Goal: Information Seeking & Learning: Learn about a topic

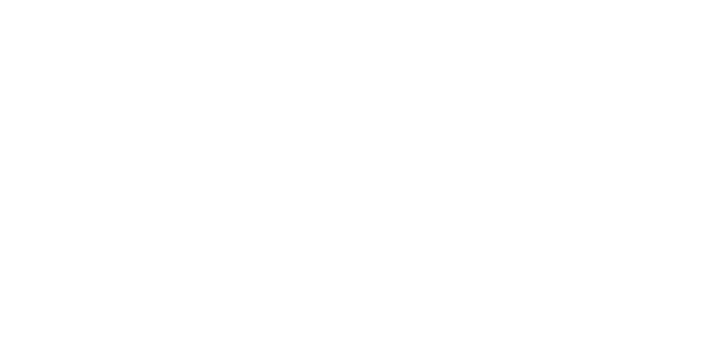
click at [64, 2] on body at bounding box center [359, 173] width 719 height 346
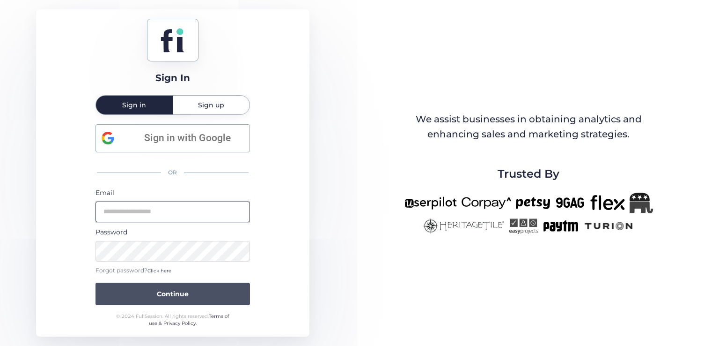
type input "**********"
click at [144, 289] on button "Continue" at bounding box center [173, 293] width 155 height 22
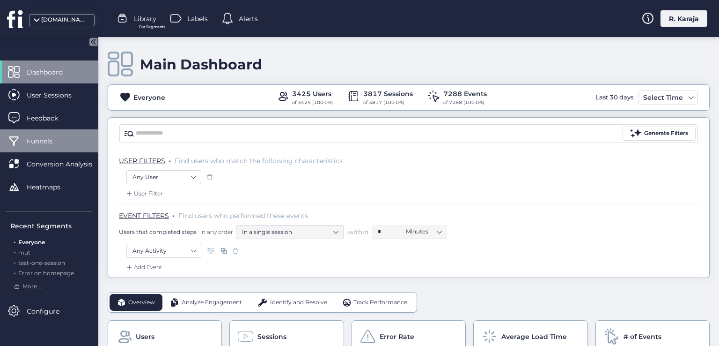
click at [57, 147] on div "Funnels" at bounding box center [49, 140] width 98 height 23
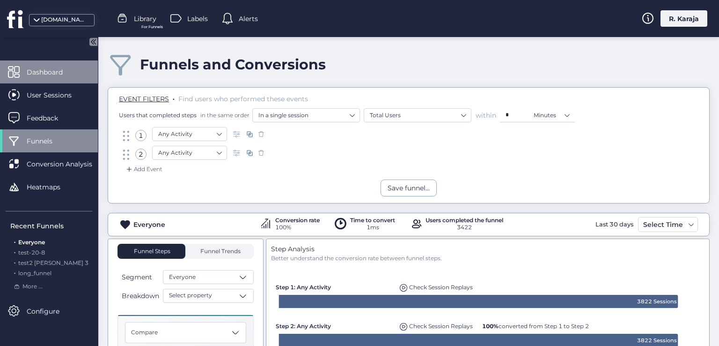
click at [61, 67] on span "Dashboard" at bounding box center [52, 72] width 50 height 10
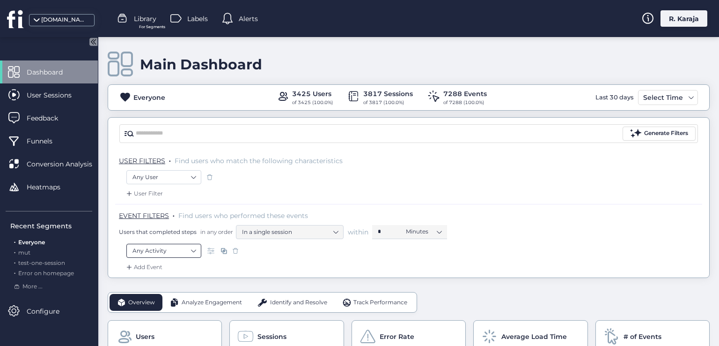
click at [167, 249] on nz-select-item "Any Activity" at bounding box center [164, 251] width 63 height 14
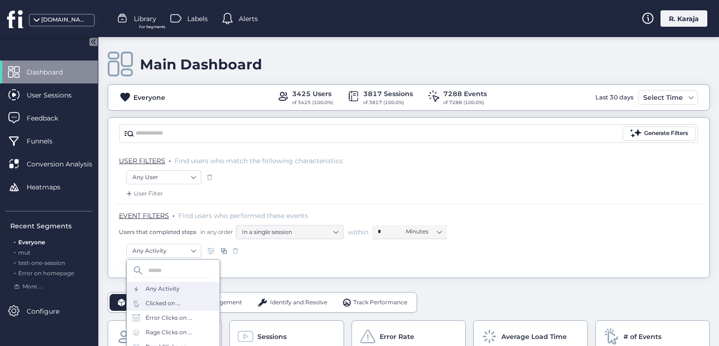
click at [163, 303] on div "Clicked on ..." at bounding box center [163, 303] width 35 height 9
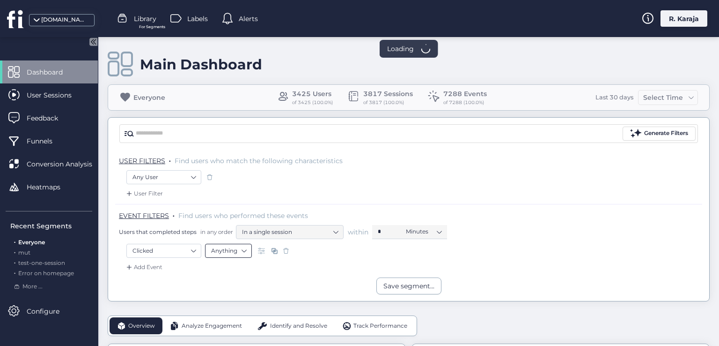
click at [232, 251] on nz-select-item "Anything" at bounding box center [228, 251] width 35 height 14
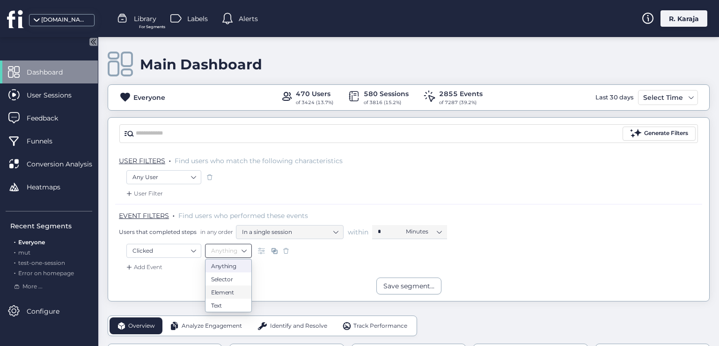
click at [283, 280] on div "Save segment..." at bounding box center [408, 285] width 601 height 17
click at [289, 251] on span at bounding box center [285, 250] width 9 height 9
click at [289, 251] on div "Clicked Anything" at bounding box center [408, 252] width 565 height 16
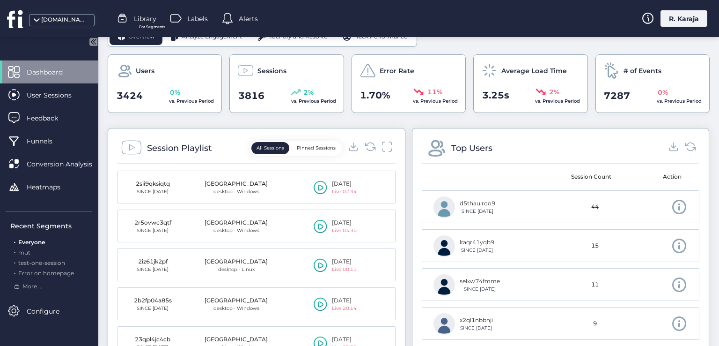
scroll to position [310, 0]
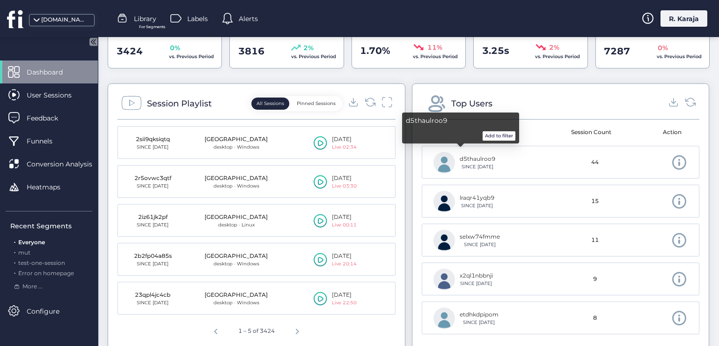
click at [466, 155] on div "d5thaulroo9" at bounding box center [478, 159] width 36 height 9
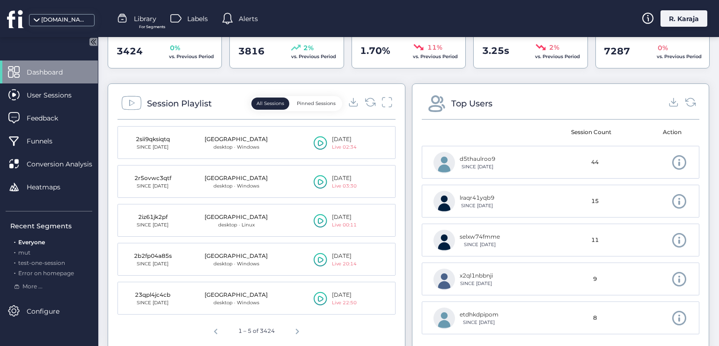
click at [672, 161] on span at bounding box center [680, 162] width 16 height 16
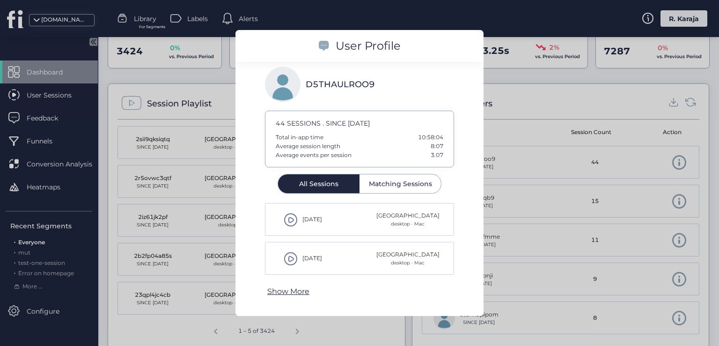
click at [546, 155] on div at bounding box center [359, 173] width 719 height 346
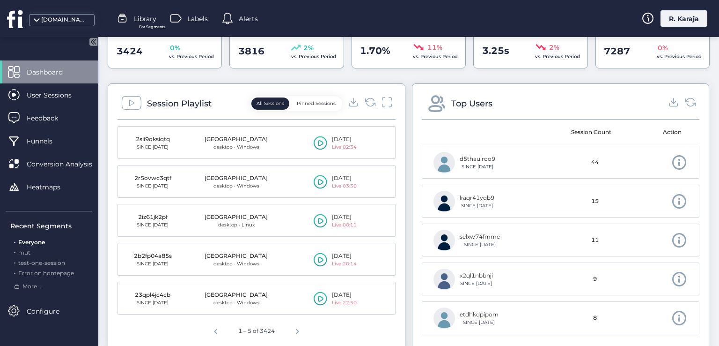
click at [456, 101] on div "Top Users" at bounding box center [472, 103] width 41 height 13
click at [592, 162] on span "44" at bounding box center [595, 162] width 7 height 9
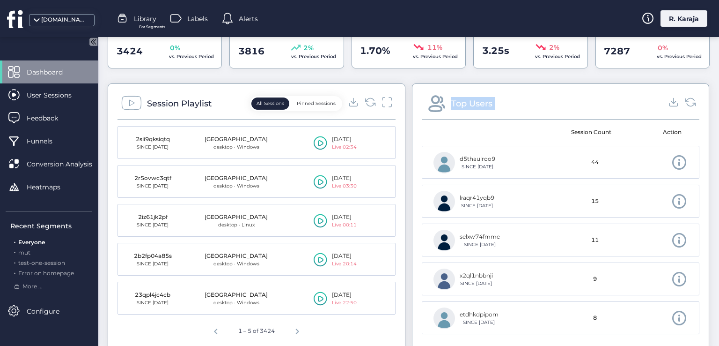
click at [491, 106] on div "Top Users" at bounding box center [561, 106] width 278 height 26
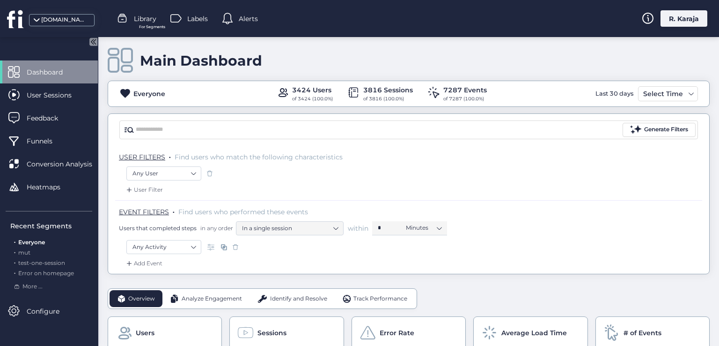
scroll to position [0, 0]
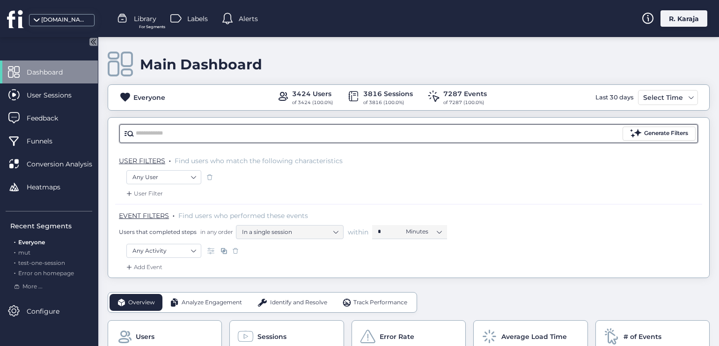
click at [208, 135] on input "text" at bounding box center [378, 133] width 485 height 14
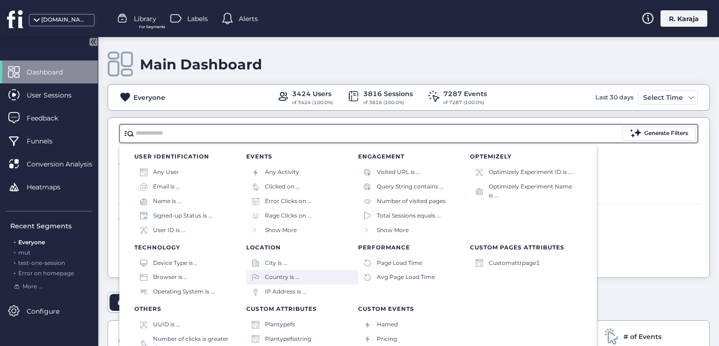
scroll to position [6, 0]
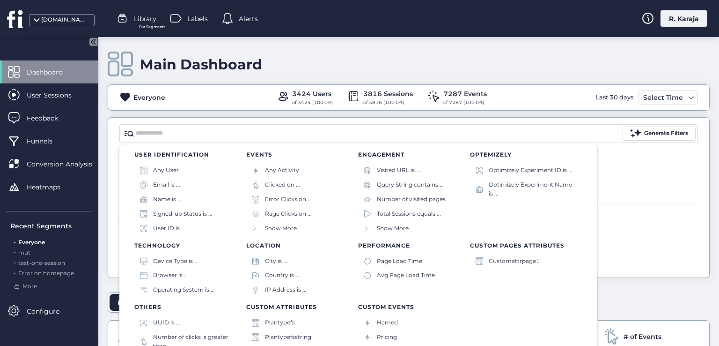
click at [534, 289] on segments-filter-category "CUSTOM PAGES ATTRIBUTES Customattrpage1" at bounding box center [526, 267] width 112 height 62
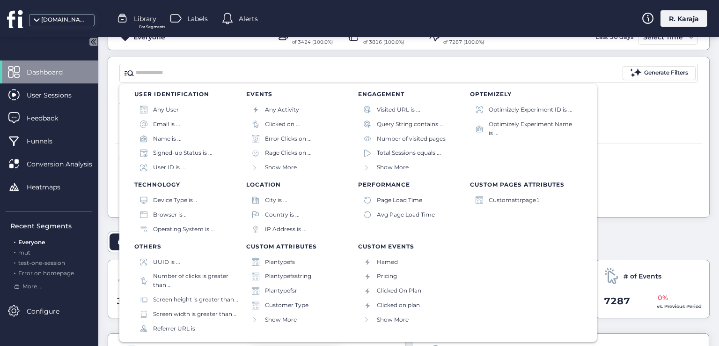
scroll to position [65, 0]
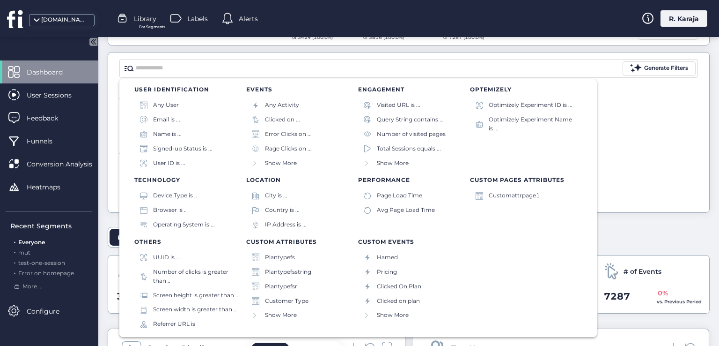
click at [393, 240] on p "CUSTOM EVENTS" at bounding box center [414, 242] width 112 height 6
click at [281, 241] on p "CUSTOM ATTRIBUTES" at bounding box center [302, 242] width 112 height 6
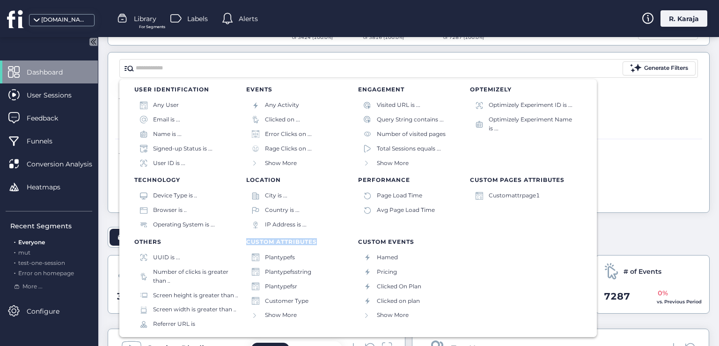
click at [281, 241] on p "CUSTOM ATTRIBUTES" at bounding box center [302, 242] width 112 height 6
click at [652, 128] on div "User Filter" at bounding box center [408, 131] width 587 height 15
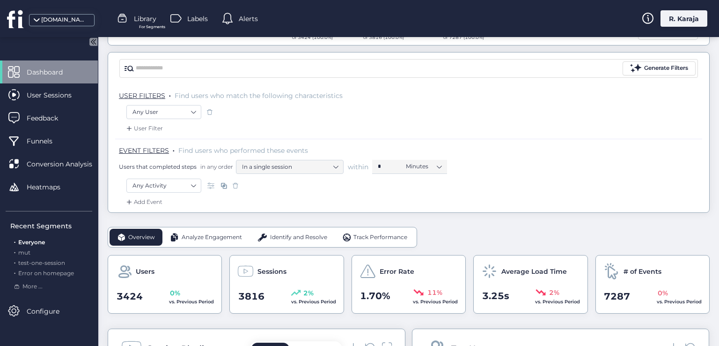
click at [139, 96] on span "USER FILTERS" at bounding box center [142, 95] width 46 height 8
click at [148, 152] on span "EVENT FILTERS" at bounding box center [144, 150] width 50 height 8
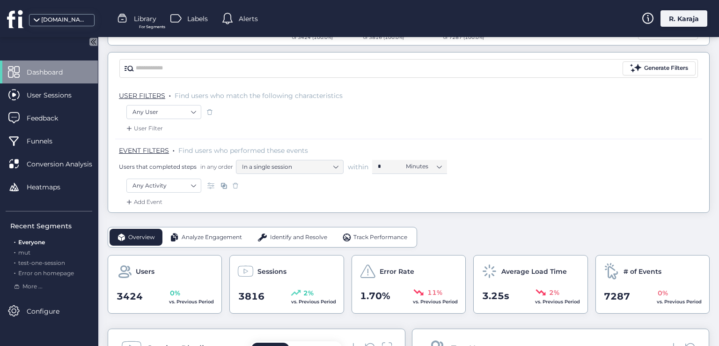
click at [148, 152] on span "EVENT FILTERS" at bounding box center [144, 150] width 50 height 8
click at [186, 185] on nz-select-item "Any Activity" at bounding box center [164, 185] width 63 height 14
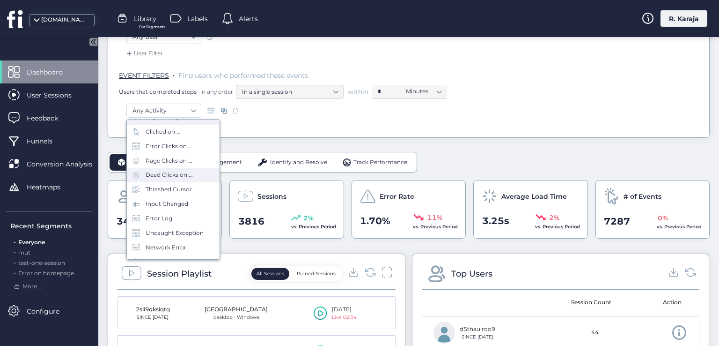
scroll to position [38, 0]
click at [251, 128] on div "Add Event" at bounding box center [408, 129] width 587 height 15
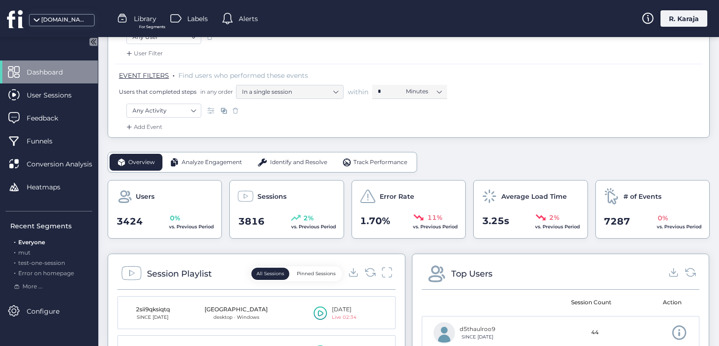
click at [209, 108] on span at bounding box center [211, 110] width 9 height 9
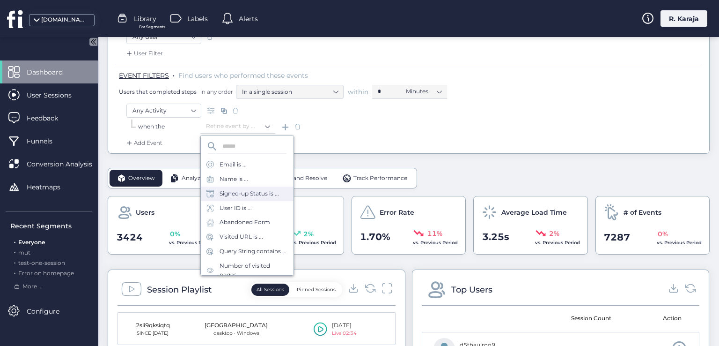
click at [249, 192] on div "Signed-up Status is ..." at bounding box center [249, 193] width 59 height 9
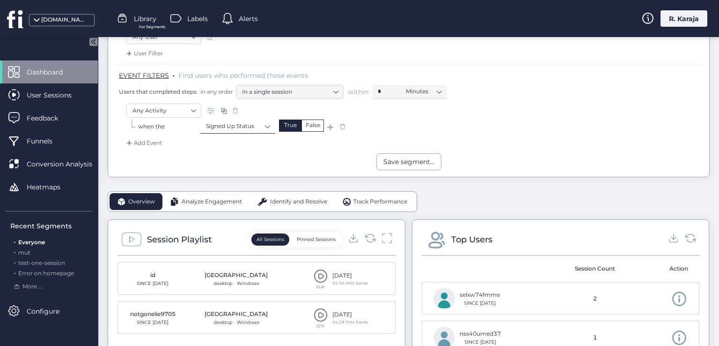
click at [268, 127] on nz-select-item "Signed Up Status" at bounding box center [238, 126] width 64 height 14
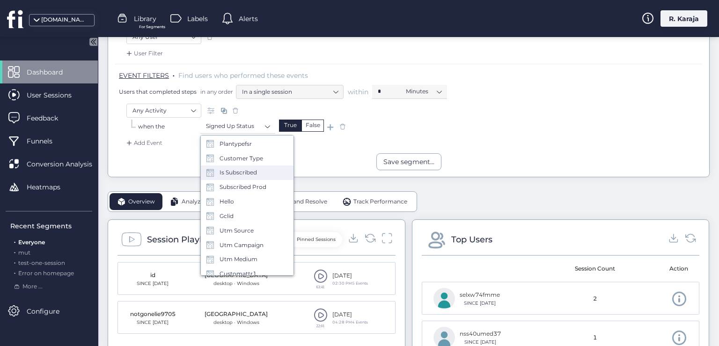
scroll to position [462, 0]
click at [177, 168] on div "Save segment..." at bounding box center [408, 161] width 601 height 17
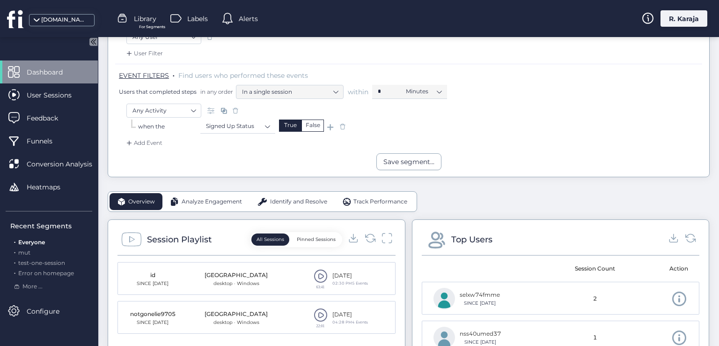
click at [341, 124] on span at bounding box center [342, 126] width 9 height 9
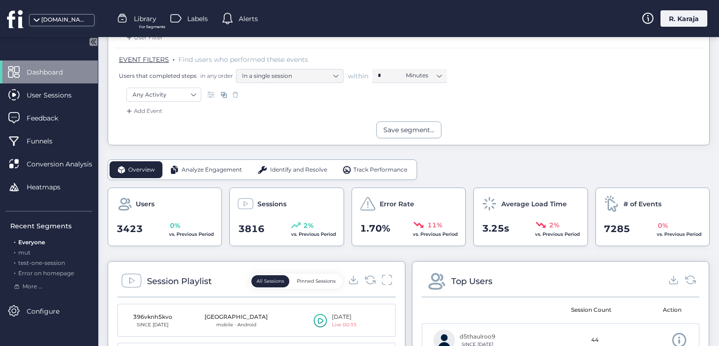
scroll to position [147, 0]
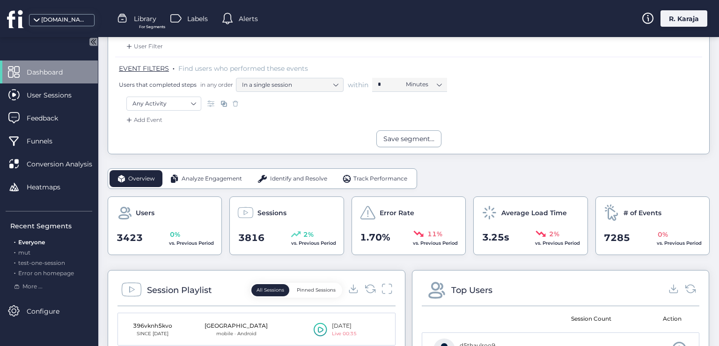
click at [197, 177] on span "Analyze Engagement" at bounding box center [212, 178] width 60 height 9
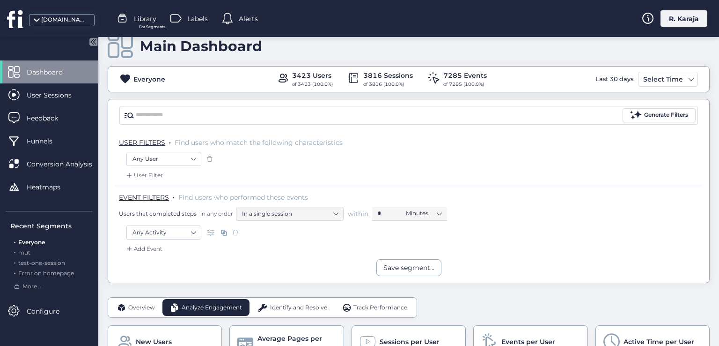
scroll to position [0, 0]
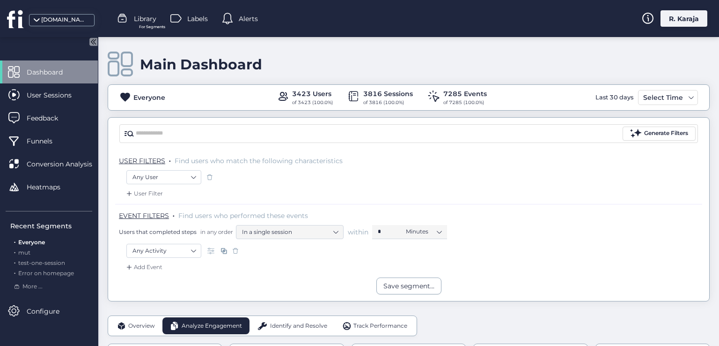
click at [617, 96] on div "Last 30 days" at bounding box center [614, 97] width 43 height 15
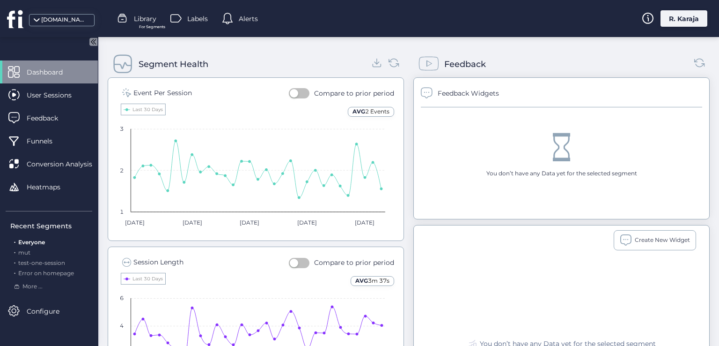
scroll to position [381, 0]
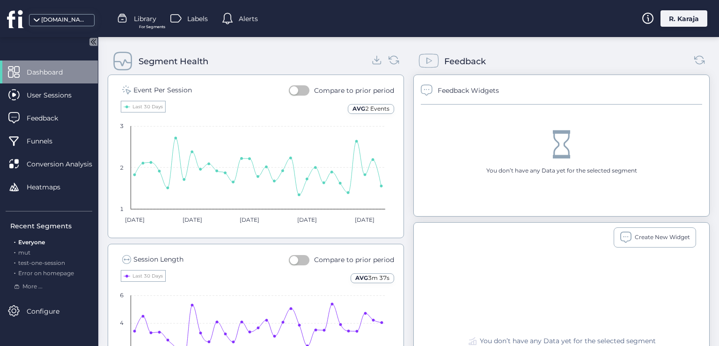
click at [302, 89] on button "button" at bounding box center [299, 90] width 21 height 10
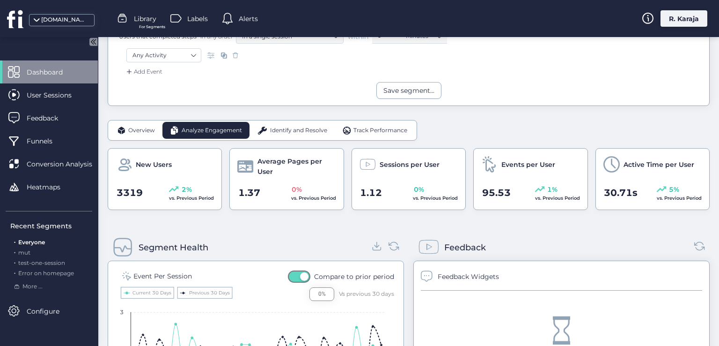
scroll to position [182, 0]
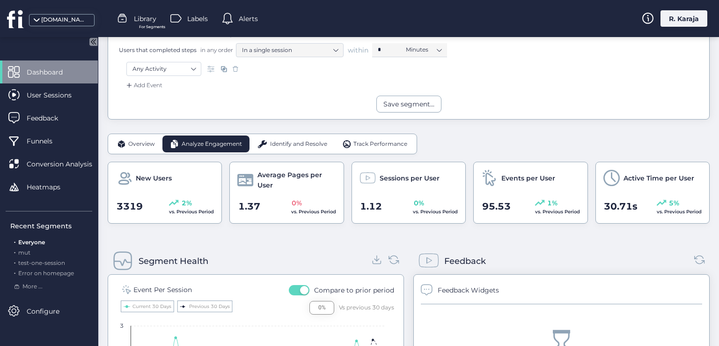
click at [298, 142] on span "Identify and Resolve" at bounding box center [298, 144] width 57 height 9
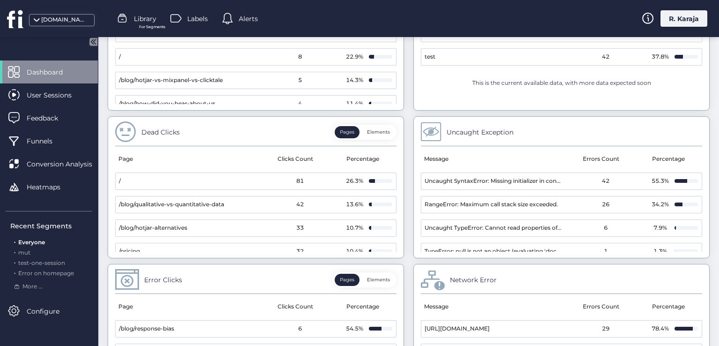
scroll to position [465, 0]
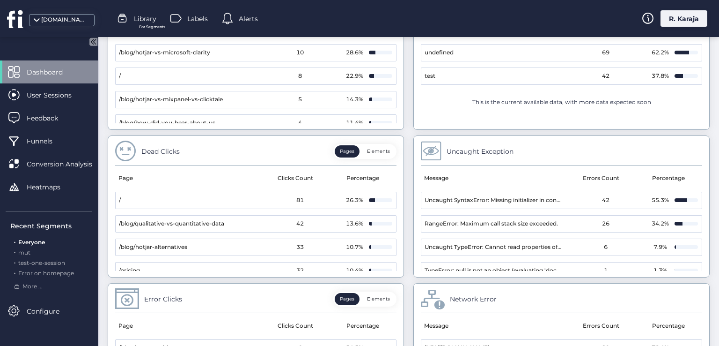
click at [159, 149] on div "Dead Clicks" at bounding box center [160, 151] width 38 height 10
click at [172, 149] on div "Dead Clicks" at bounding box center [160, 151] width 38 height 10
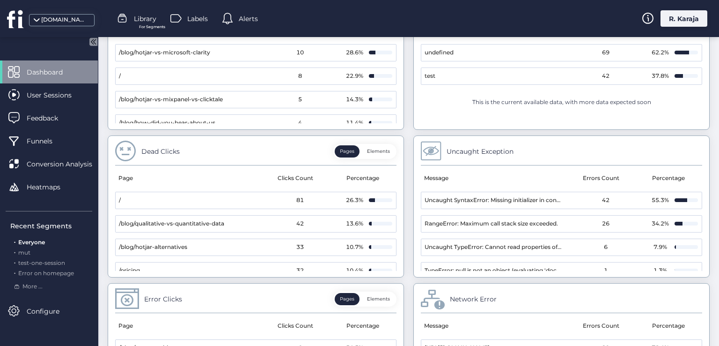
click at [172, 149] on div "Dead Clicks" at bounding box center [160, 151] width 38 height 10
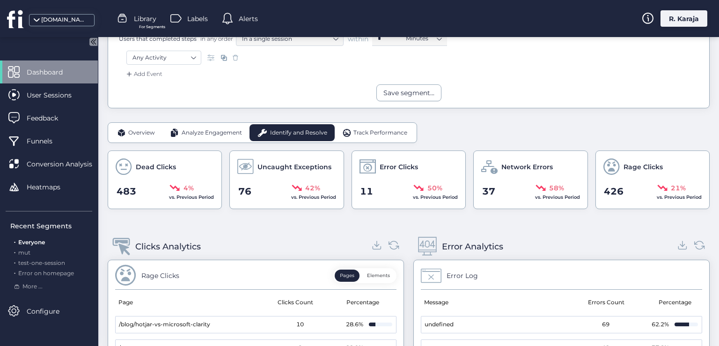
scroll to position [193, 0]
click at [385, 132] on span "Track Performance" at bounding box center [381, 132] width 54 height 9
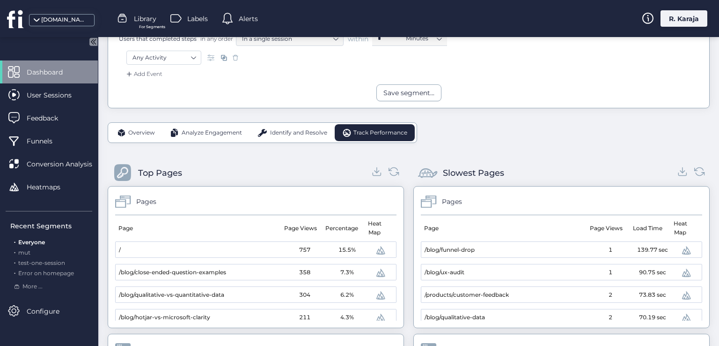
click at [155, 173] on div "Top Pages" at bounding box center [160, 172] width 44 height 13
click at [485, 171] on div "Slowest Pages" at bounding box center [473, 172] width 61 height 13
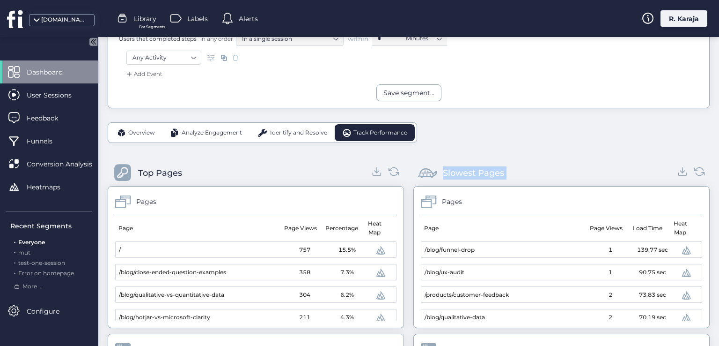
click at [485, 171] on div "Slowest Pages" at bounding box center [473, 172] width 61 height 13
click at [516, 168] on div "Slowest Pages" at bounding box center [562, 173] width 296 height 26
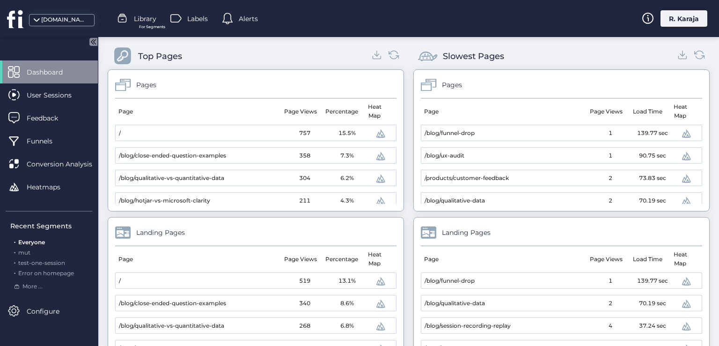
scroll to position [344, 0]
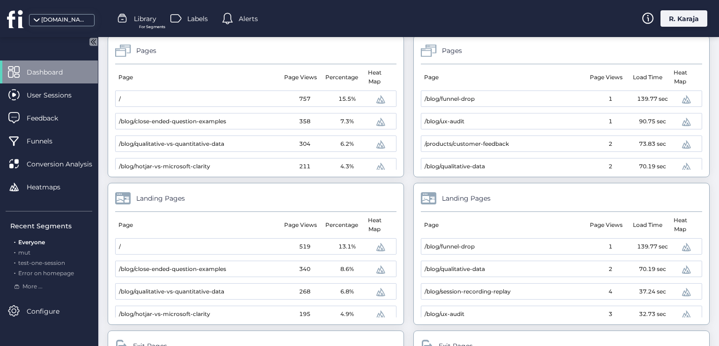
click at [375, 100] on span at bounding box center [380, 99] width 11 height 11
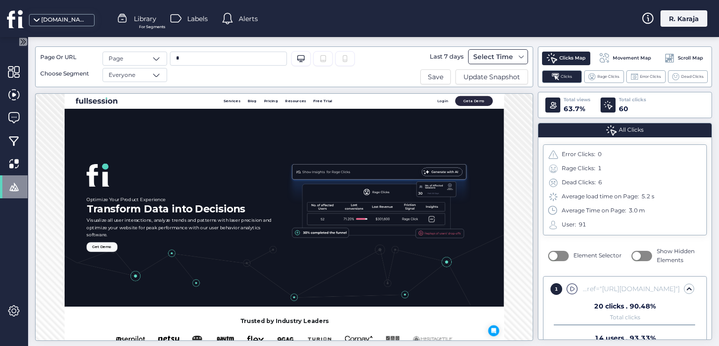
click at [506, 57] on div "Select Time" at bounding box center [493, 56] width 44 height 11
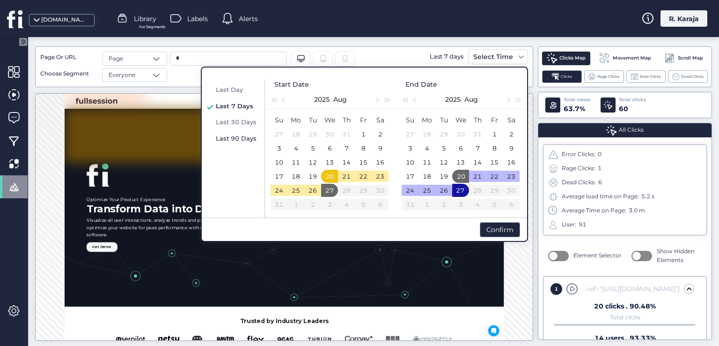
click at [228, 139] on span "Last 90 Days" at bounding box center [236, 137] width 41 height 7
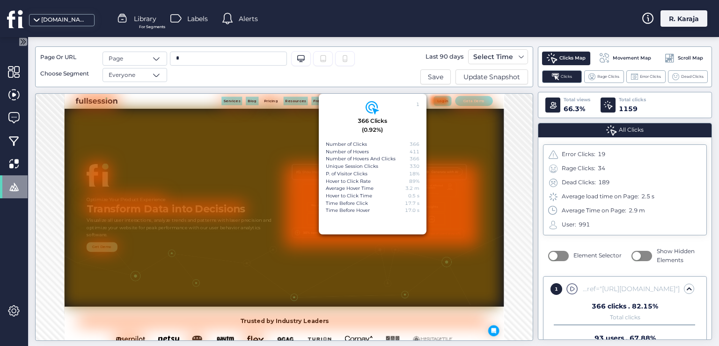
click at [633, 57] on span "Movement Map" at bounding box center [632, 57] width 38 height 7
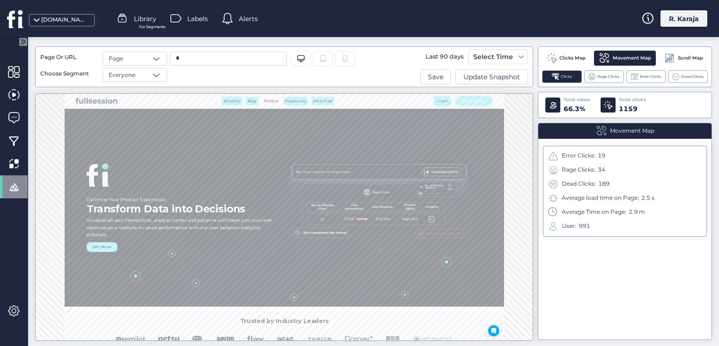
click at [684, 57] on span "Scroll Map" at bounding box center [690, 57] width 25 height 7
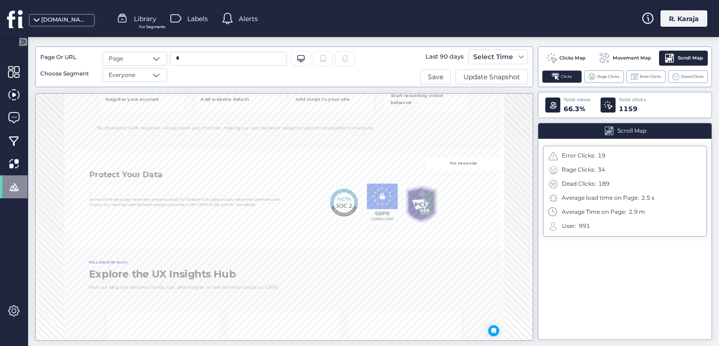
scroll to position [2569, 0]
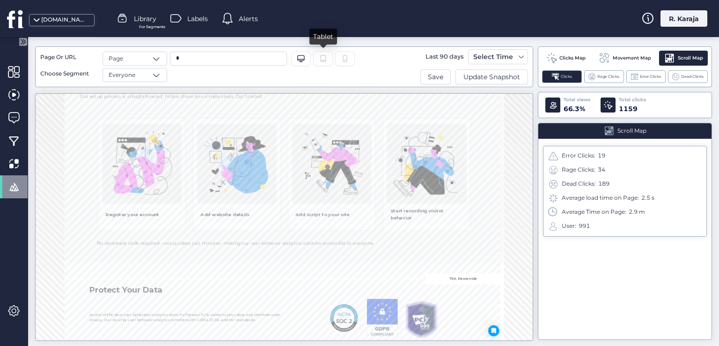
click at [325, 57] on icon "Tablet" at bounding box center [322, 58] width 7 height 7
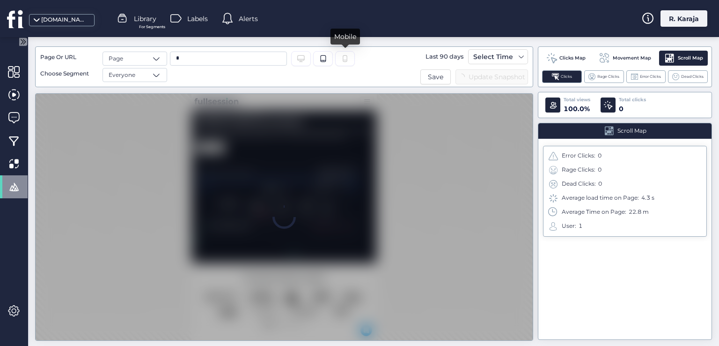
scroll to position [97, 0]
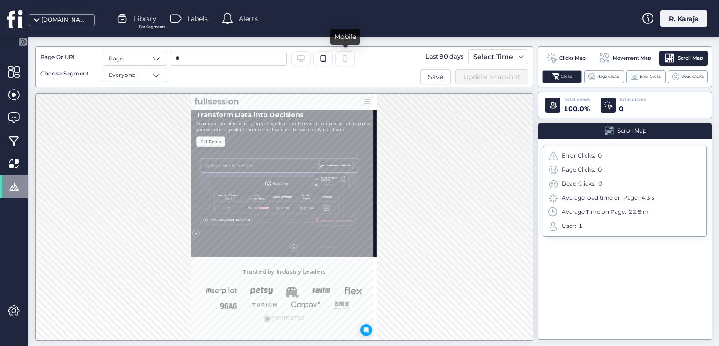
click at [346, 59] on icon at bounding box center [344, 58] width 7 height 7
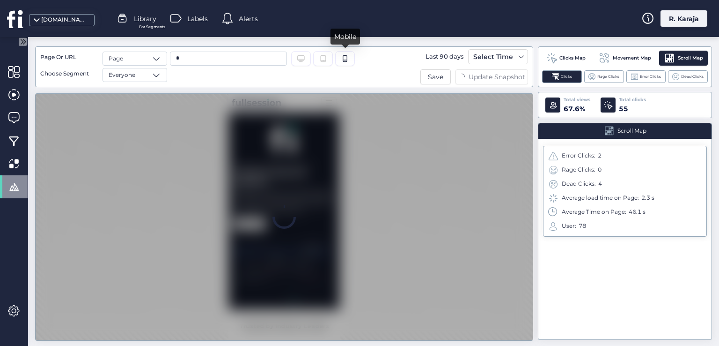
scroll to position [0, 0]
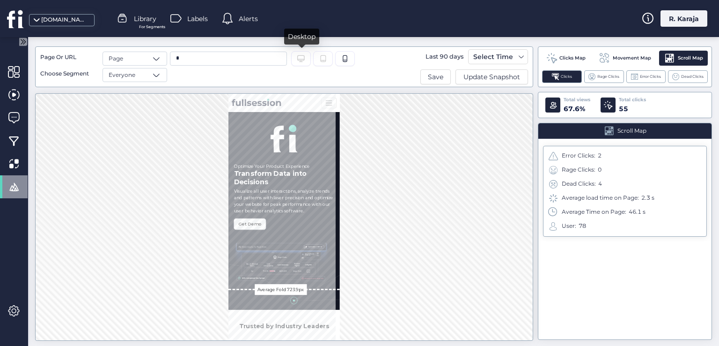
click at [298, 59] on icon at bounding box center [300, 58] width 7 height 7
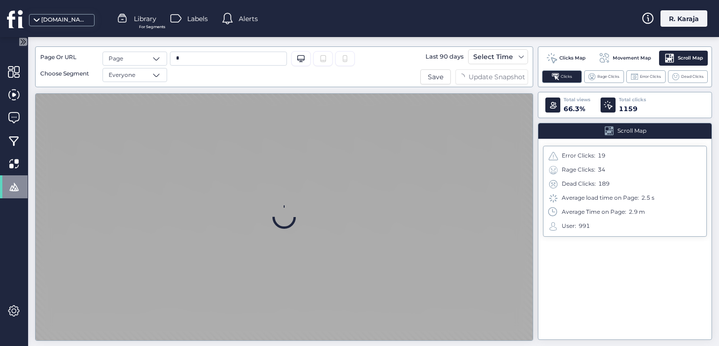
click at [572, 60] on span "Clicks Map" at bounding box center [573, 57] width 26 height 7
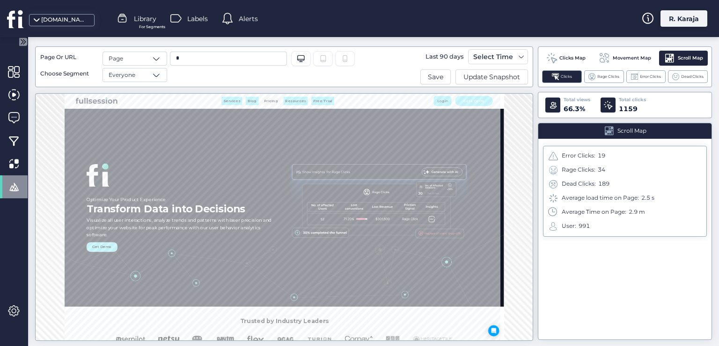
click at [566, 57] on span "Clicks Map" at bounding box center [573, 57] width 26 height 7
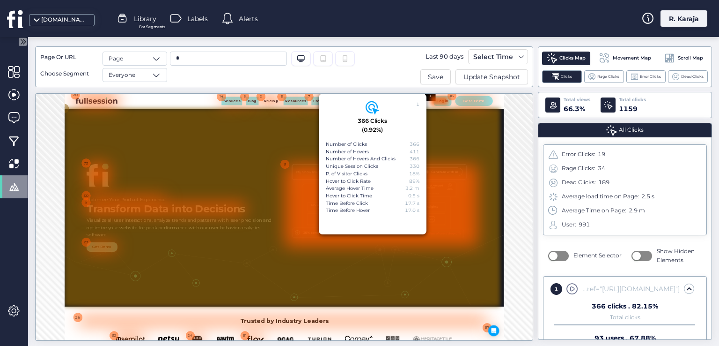
click at [410, 241] on div at bounding box center [510, 326] width 892 height 405
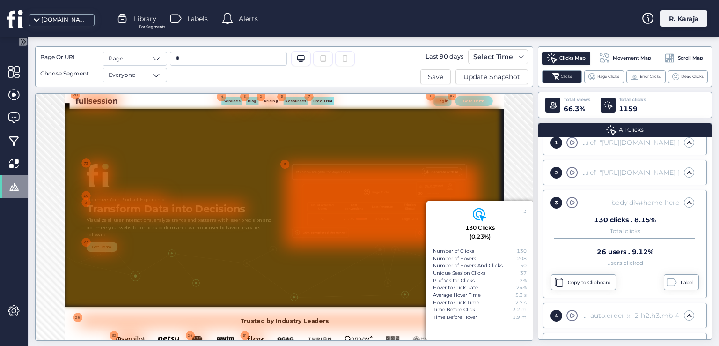
scroll to position [192, 0]
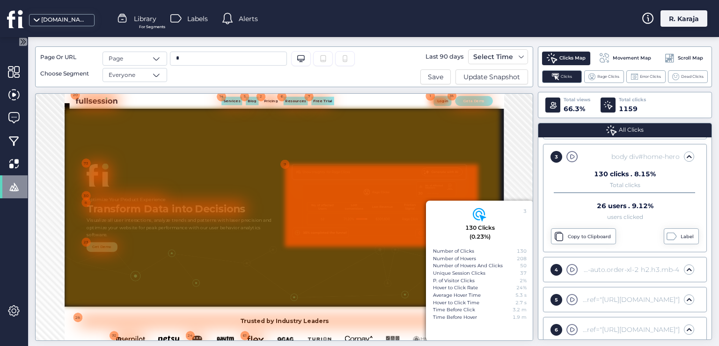
click at [572, 262] on div at bounding box center [713, 322] width 396 height 169
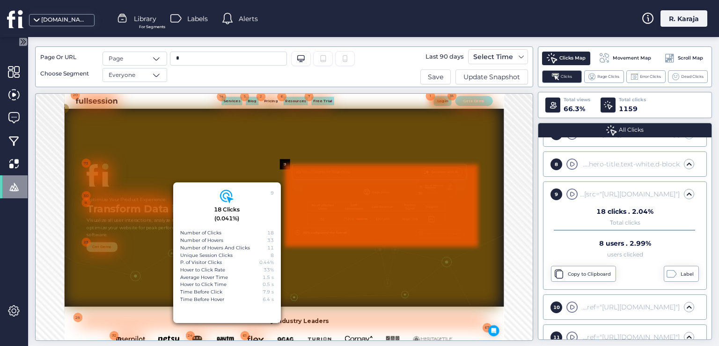
scroll to position [371, 0]
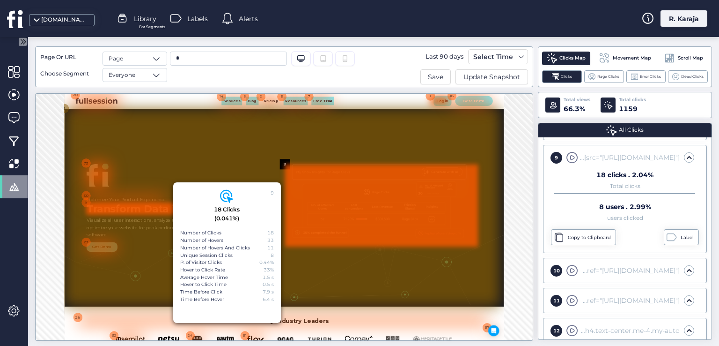
click at [172, 321] on div at bounding box center [272, 329] width 326 height 25
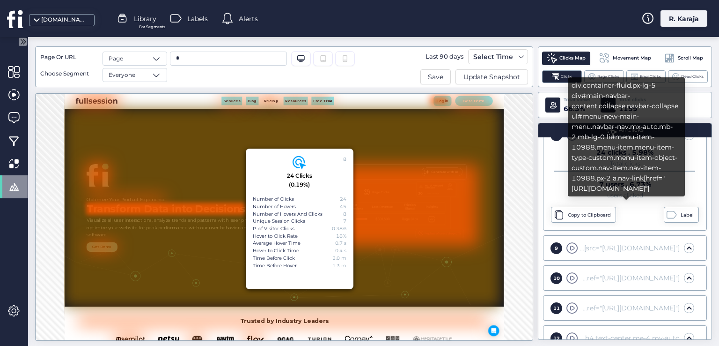
scroll to position [364, 0]
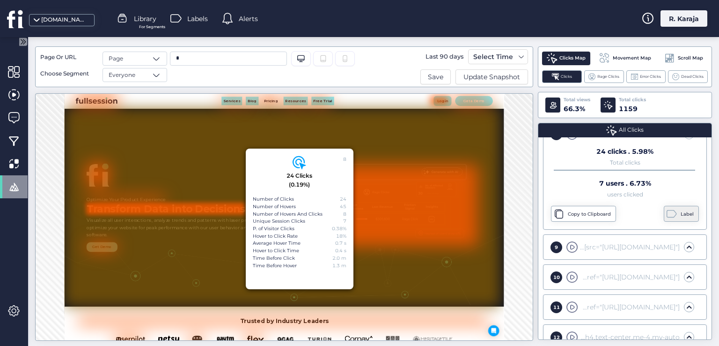
click at [674, 210] on div "Label" at bounding box center [681, 214] width 35 height 16
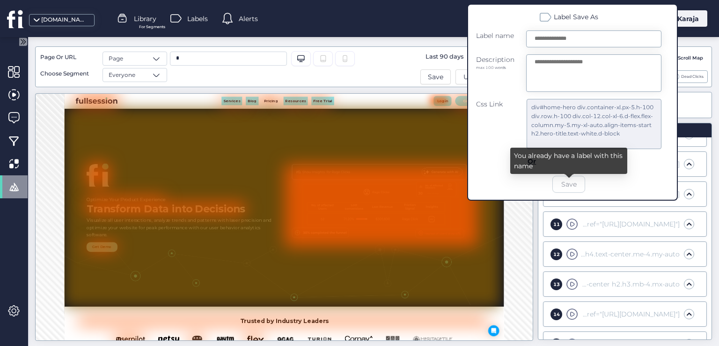
click at [541, 38] on input "text" at bounding box center [593, 38] width 135 height 17
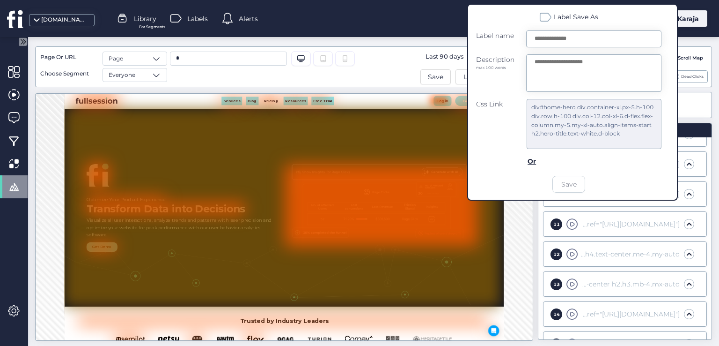
click at [189, 15] on span "Labels" at bounding box center [197, 19] width 21 height 10
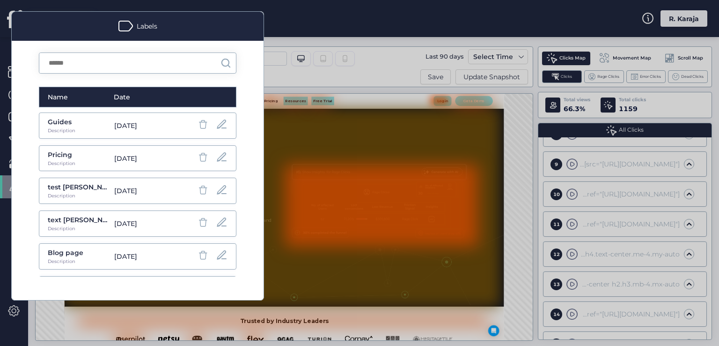
click at [322, 154] on div at bounding box center [359, 173] width 719 height 346
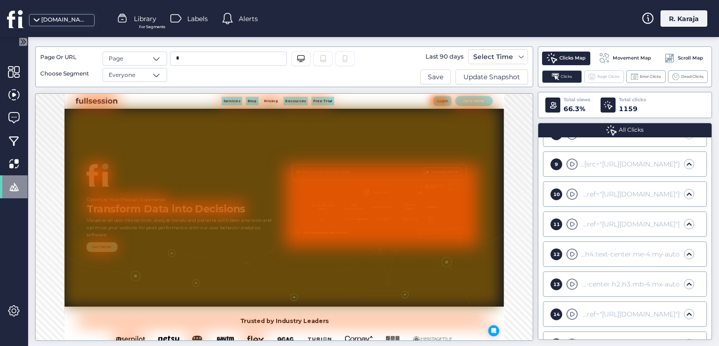
click at [607, 81] on div "Rage Clicks" at bounding box center [605, 76] width 40 height 13
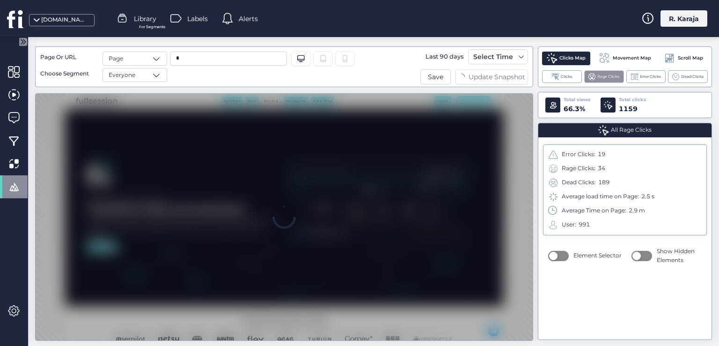
scroll to position [0, 0]
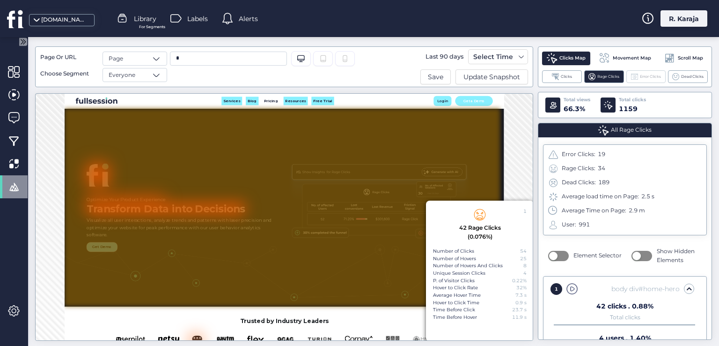
click at [641, 77] on span "Error Clicks" at bounding box center [650, 77] width 21 height 6
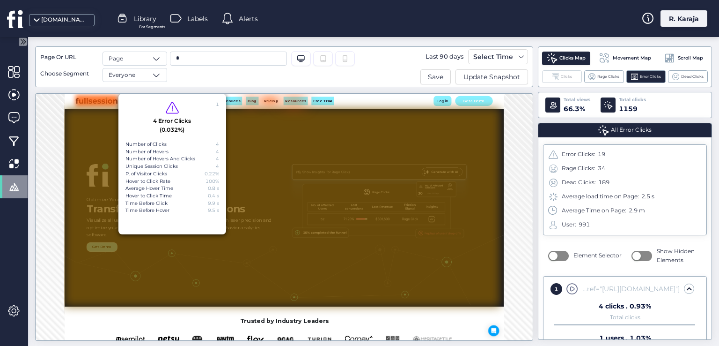
click at [551, 77] on div "Clicks" at bounding box center [562, 76] width 40 height 13
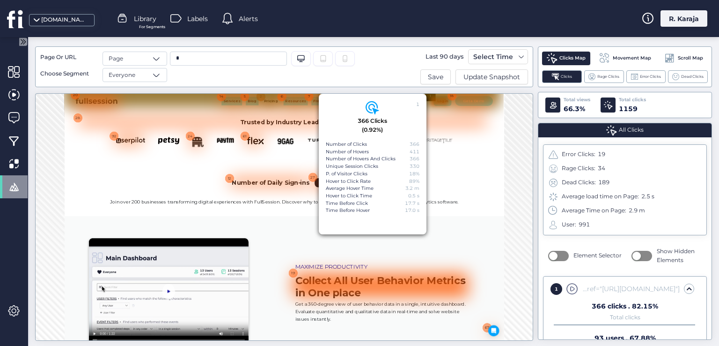
scroll to position [407, 0]
click at [719, 266] on div "Number of Daily Sign-ins 196 1211" at bounding box center [514, 275] width 800 height 19
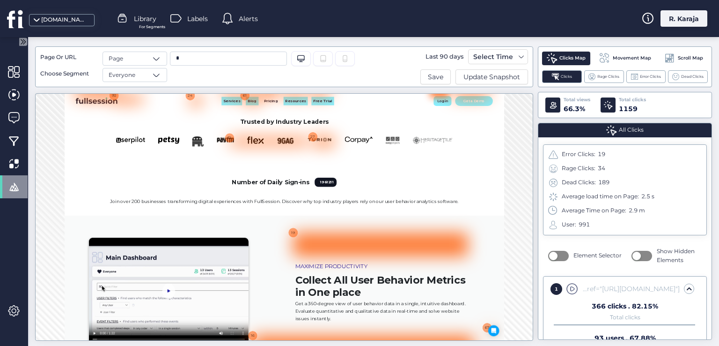
scroll to position [490, 0]
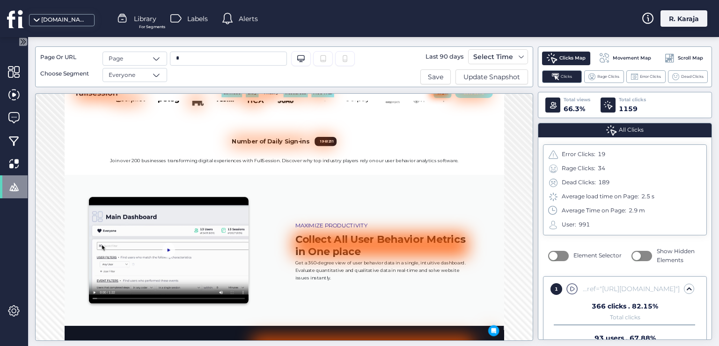
click at [690, 57] on span "Scroll Map" at bounding box center [690, 57] width 25 height 7
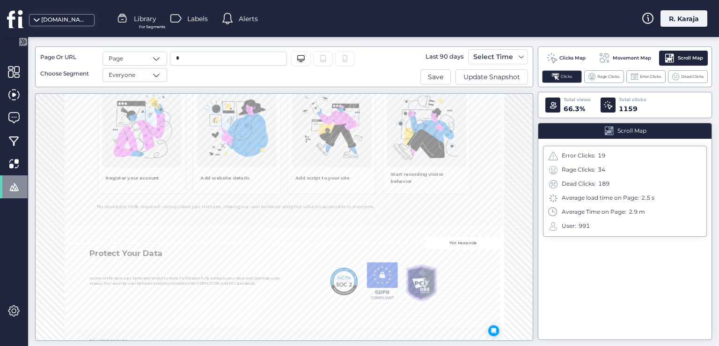
scroll to position [2619, 0]
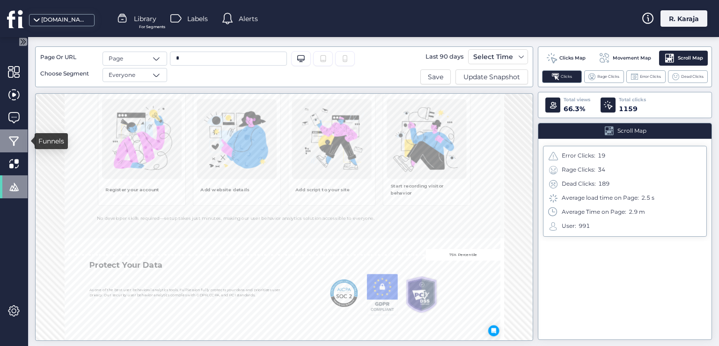
click at [14, 141] on span at bounding box center [14, 141] width 12 height 12
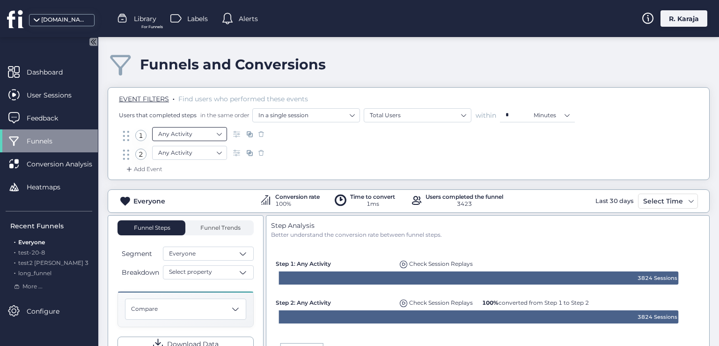
click at [218, 133] on nz-select-item "Any Activity" at bounding box center [189, 134] width 63 height 14
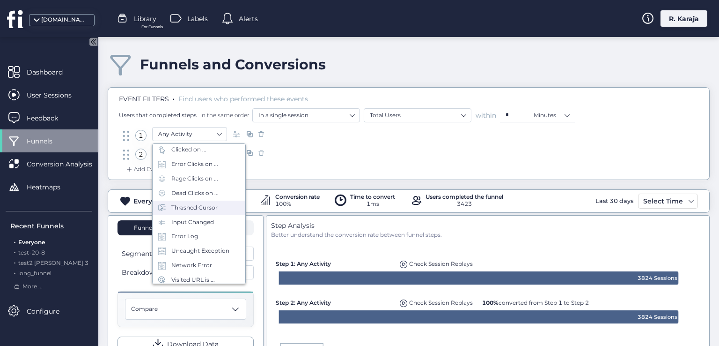
scroll to position [49, 0]
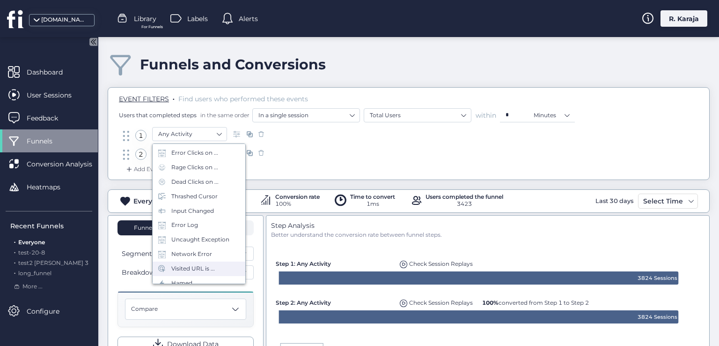
click at [195, 267] on div "Visited URL is ..." at bounding box center [193, 268] width 44 height 9
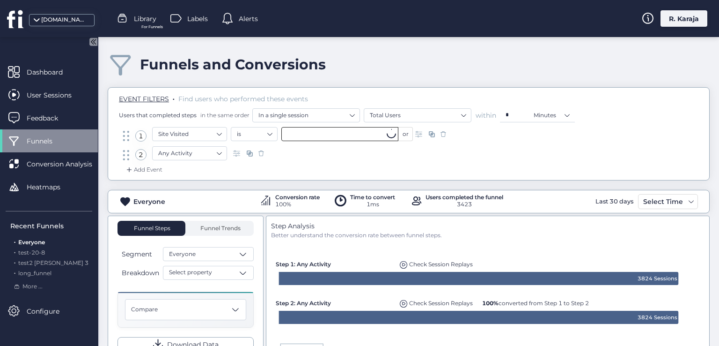
click at [298, 133] on input "text" at bounding box center [339, 134] width 117 height 14
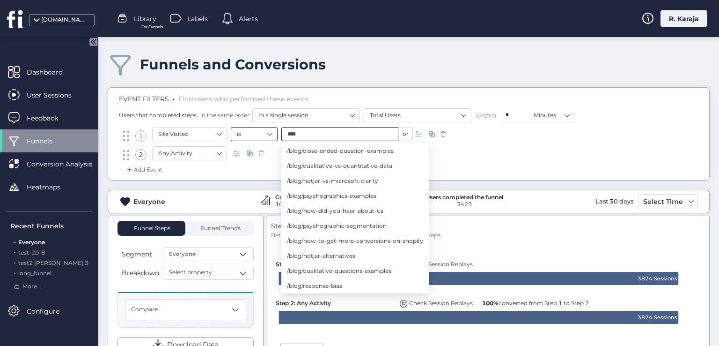
type input "****"
click at [260, 133] on nz-select-item "is" at bounding box center [254, 134] width 35 height 14
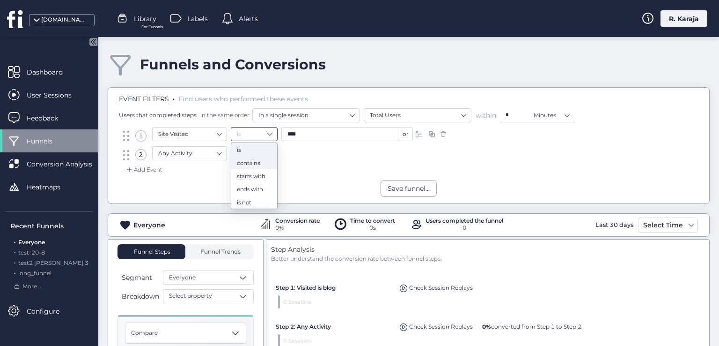
click at [249, 164] on div "contains" at bounding box center [254, 162] width 35 height 7
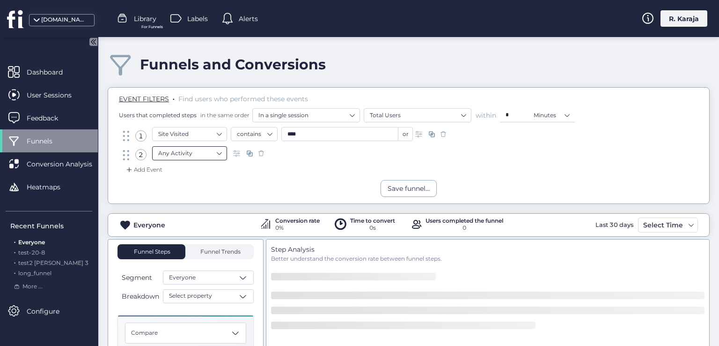
click at [186, 151] on nz-select-item "Any Activity" at bounding box center [189, 153] width 63 height 14
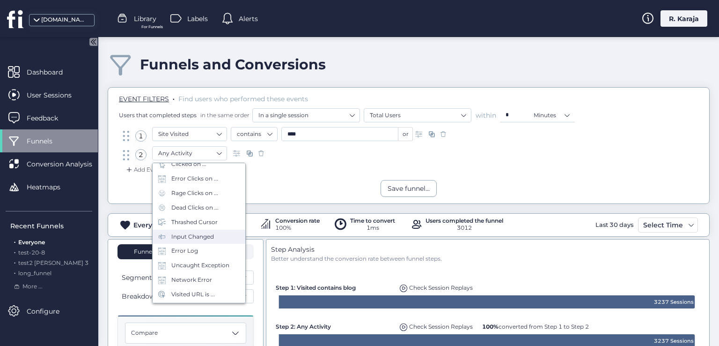
scroll to position [43, 0]
click at [195, 295] on div "Visited URL is ..." at bounding box center [193, 293] width 44 height 9
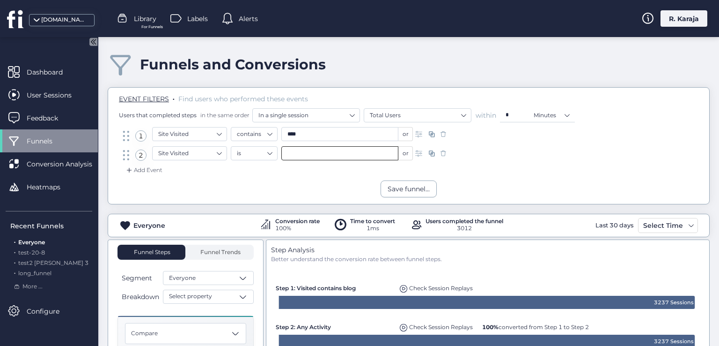
click at [301, 153] on input "text" at bounding box center [339, 153] width 117 height 14
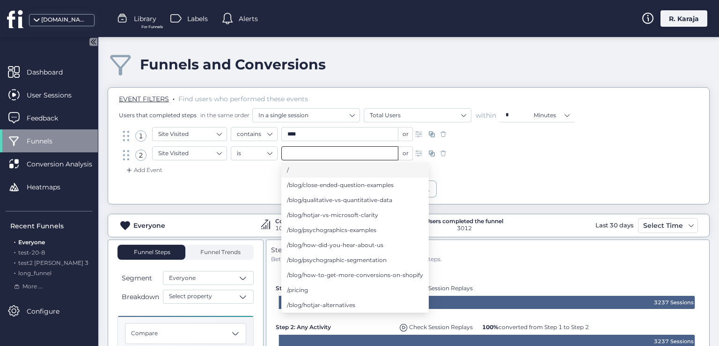
click at [295, 171] on li "/" at bounding box center [355, 170] width 148 height 15
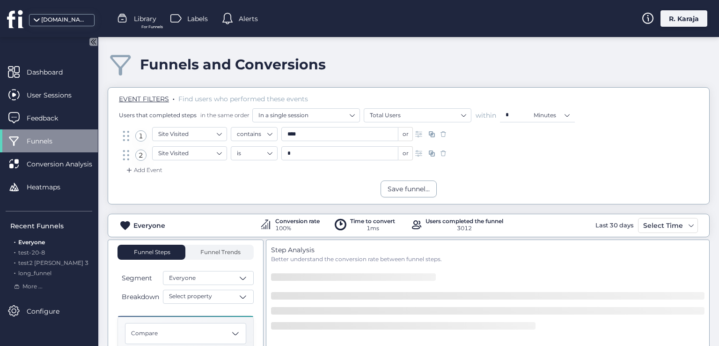
click at [150, 170] on div "Add Event" at bounding box center [144, 169] width 38 height 9
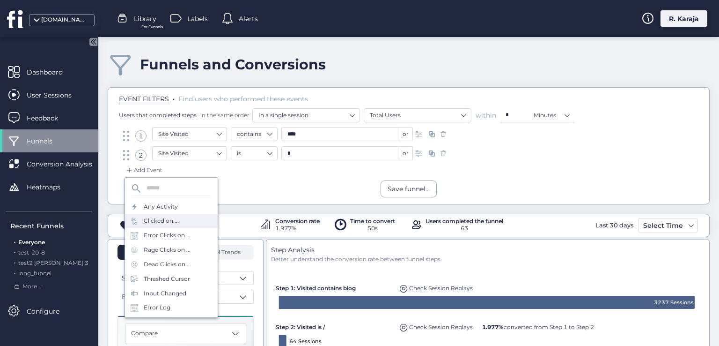
click at [166, 222] on div "Clicked on ..." at bounding box center [161, 220] width 35 height 9
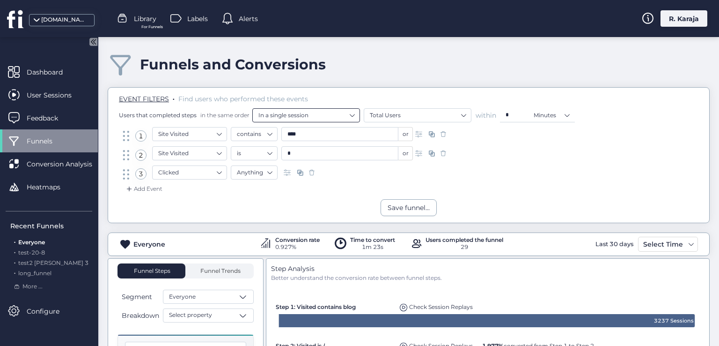
click at [356, 116] on nz-select-top-control "In a single session" at bounding box center [306, 115] width 108 height 14
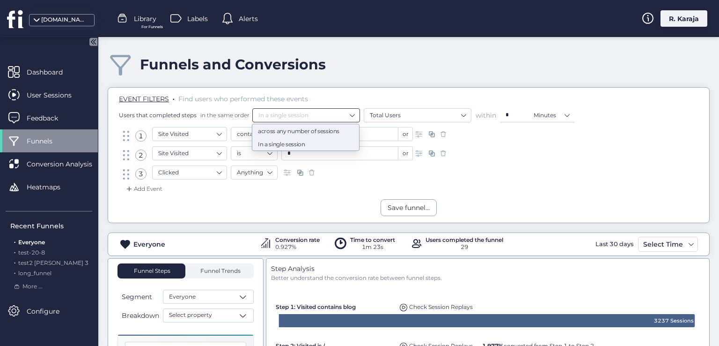
click at [303, 130] on div "across any number of sessions" at bounding box center [306, 130] width 96 height 7
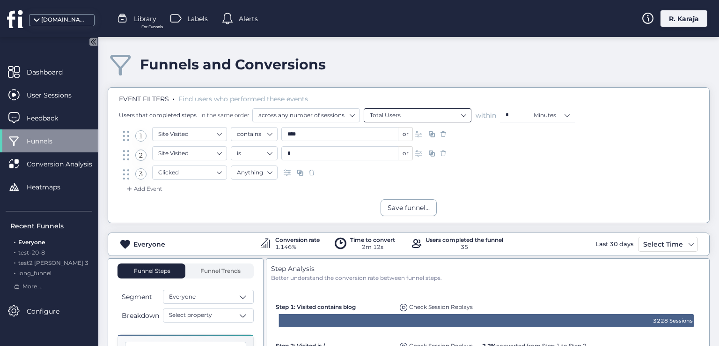
click at [447, 118] on nz-select-item "Total Users" at bounding box center [418, 115] width 96 height 14
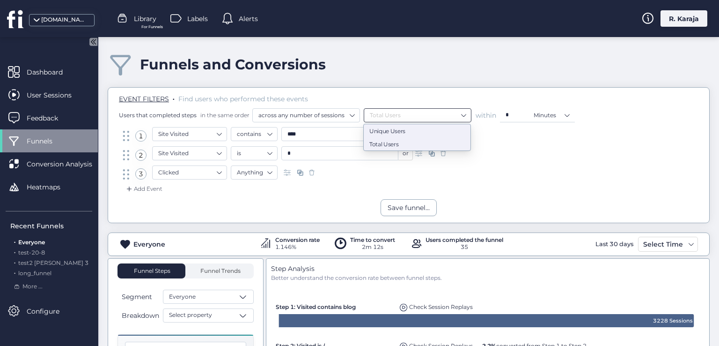
click at [388, 128] on div "Unique Users" at bounding box center [418, 130] width 96 height 7
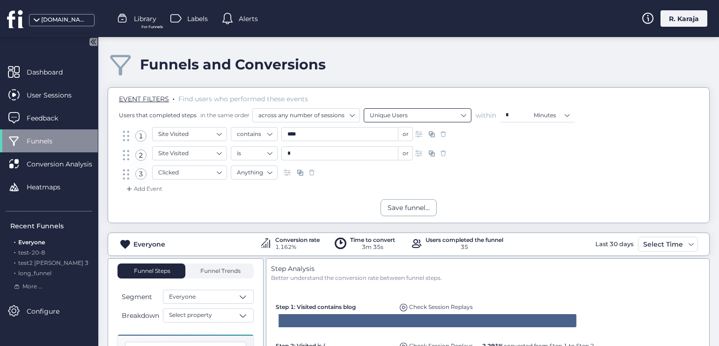
click at [455, 115] on nz-select-item "Unique Users" at bounding box center [418, 115] width 96 height 14
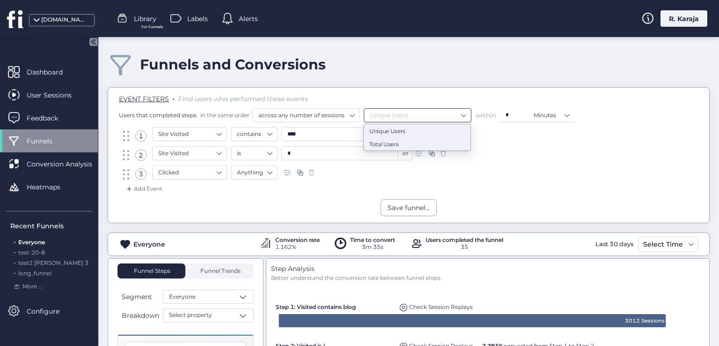
click at [394, 141] on div "Total Users" at bounding box center [418, 144] width 96 height 7
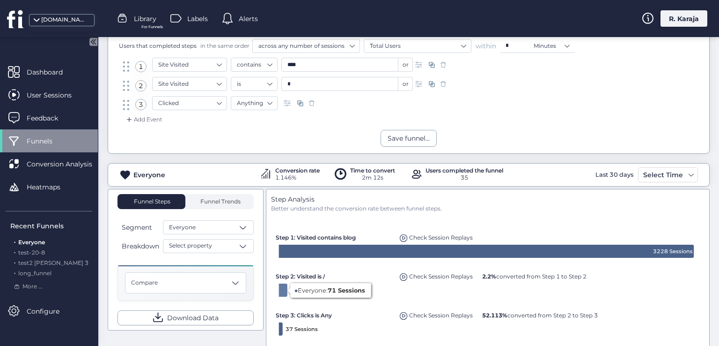
scroll to position [69, 0]
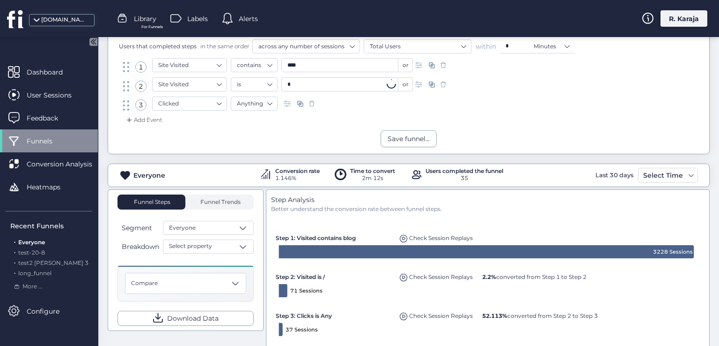
click at [304, 81] on input "*" at bounding box center [339, 84] width 117 height 14
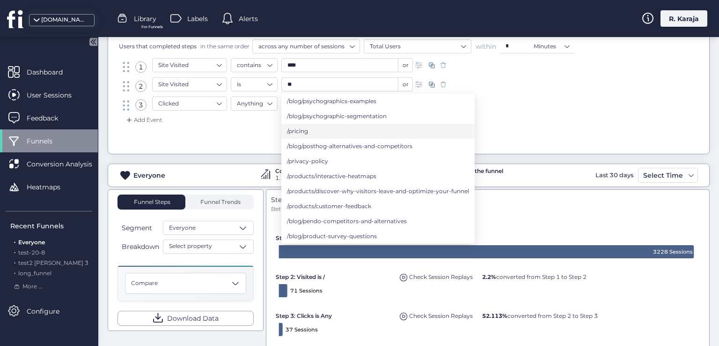
click at [299, 128] on span "/pricing" at bounding box center [297, 131] width 21 height 10
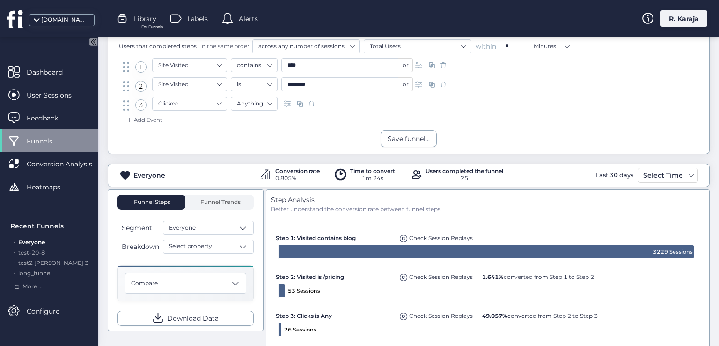
click at [328, 86] on input "********" at bounding box center [339, 84] width 117 height 14
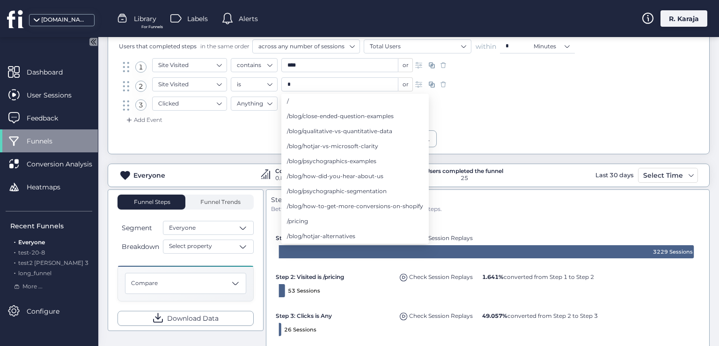
click at [248, 138] on div "Save funnel..." at bounding box center [408, 138] width 601 height 17
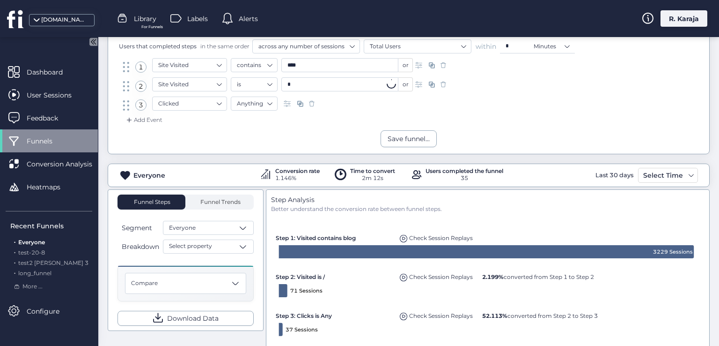
click at [302, 83] on input "*" at bounding box center [339, 84] width 117 height 14
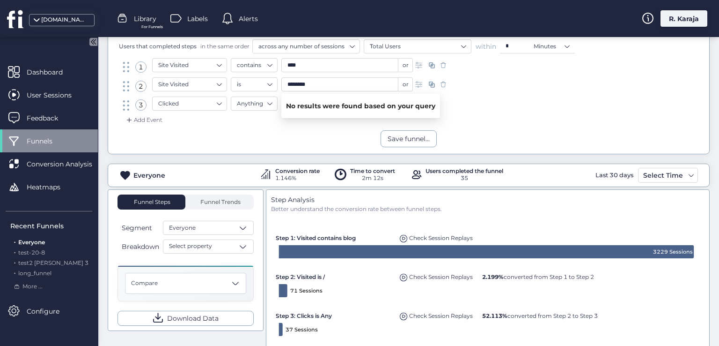
click at [294, 79] on input "********" at bounding box center [339, 84] width 117 height 14
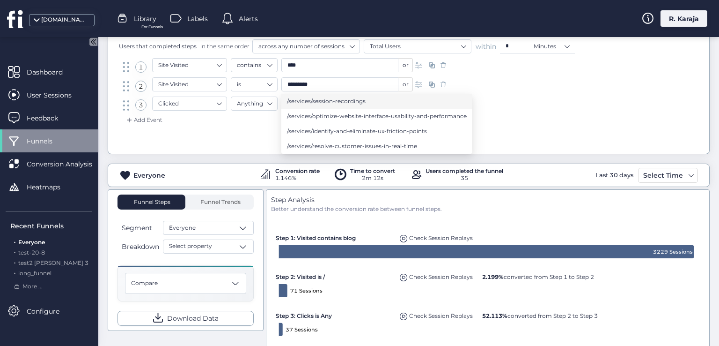
click at [313, 103] on span "/services/session-recordings" at bounding box center [326, 101] width 79 height 10
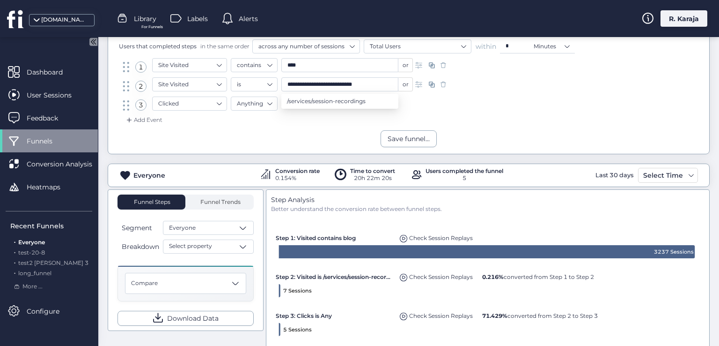
drag, startPoint x: 369, startPoint y: 85, endPoint x: 311, endPoint y: 82, distance: 58.6
click at [311, 82] on input "**********" at bounding box center [339, 84] width 117 height 14
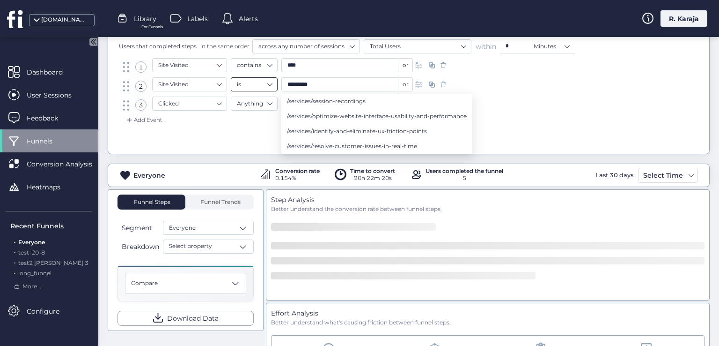
click at [260, 85] on nz-select-item "is" at bounding box center [254, 84] width 35 height 14
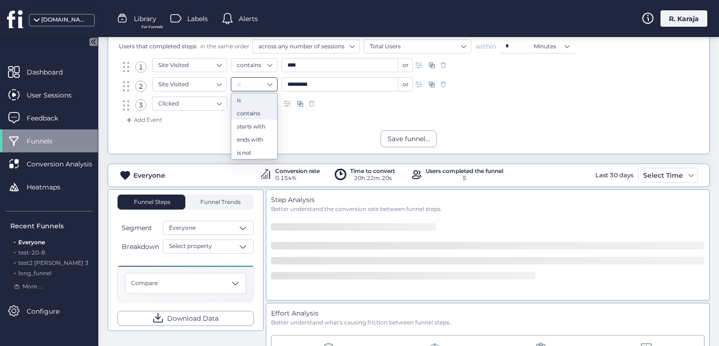
click at [253, 116] on div "contains" at bounding box center [254, 113] width 35 height 7
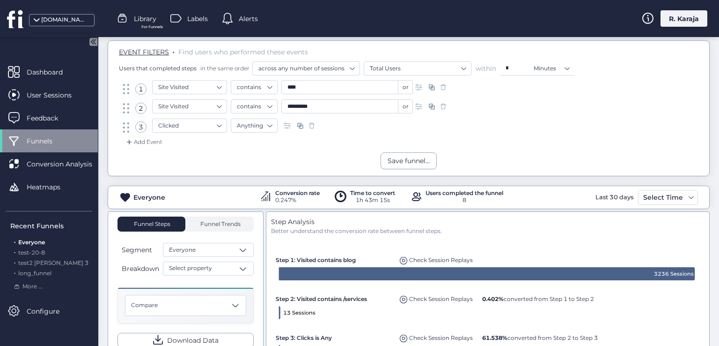
scroll to position [30, 0]
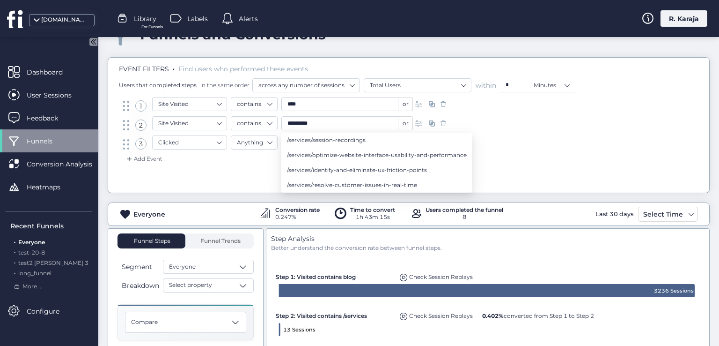
drag, startPoint x: 322, startPoint y: 122, endPoint x: 289, endPoint y: 120, distance: 32.8
click at [289, 120] on input "*********" at bounding box center [339, 123] width 117 height 14
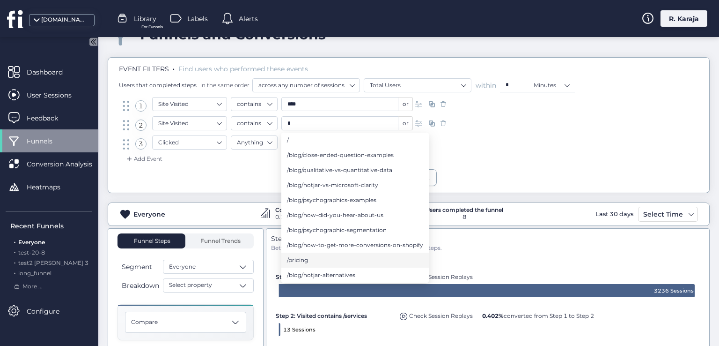
click at [304, 259] on span "/pricing" at bounding box center [297, 260] width 21 height 10
type input "********"
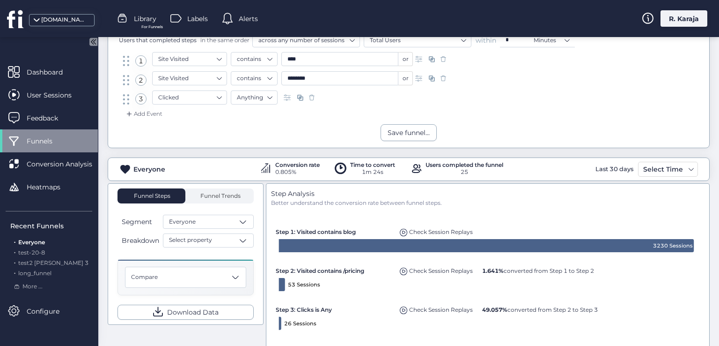
scroll to position [131, 0]
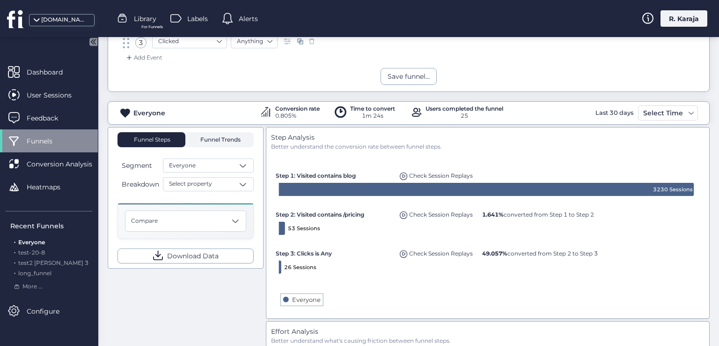
click at [216, 139] on span "Funnel Trends" at bounding box center [219, 140] width 43 height 6
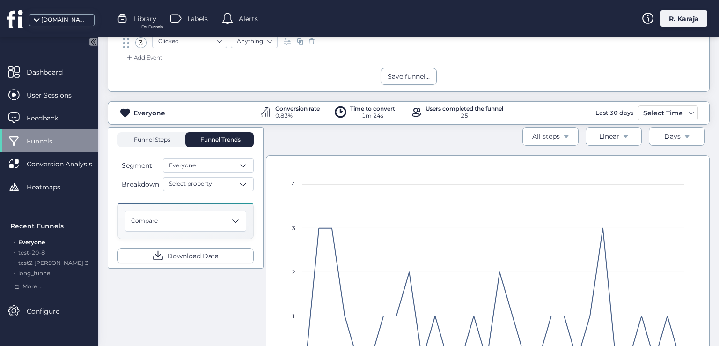
click at [148, 139] on span "Funnel Steps" at bounding box center [151, 140] width 37 height 6
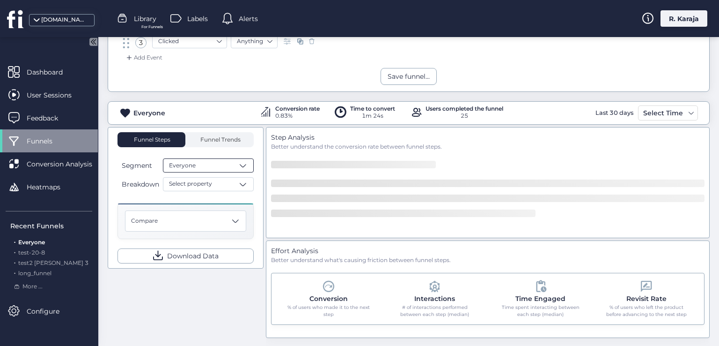
click at [223, 164] on div "Everyone" at bounding box center [208, 165] width 91 height 14
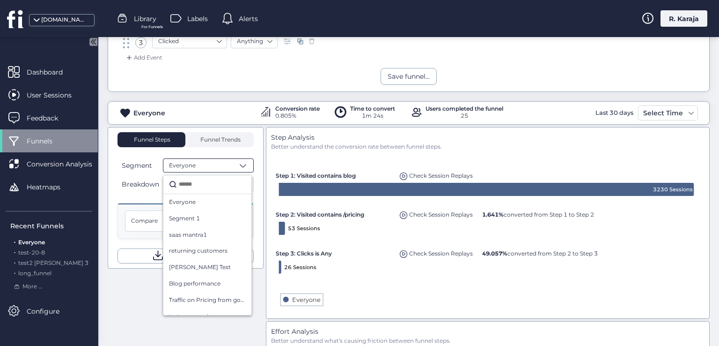
click at [207, 148] on div "Funnel Steps Funnel Trends Segment Everyone Everyone Segment 1 saas mantra1 ret…" at bounding box center [186, 197] width 136 height 131
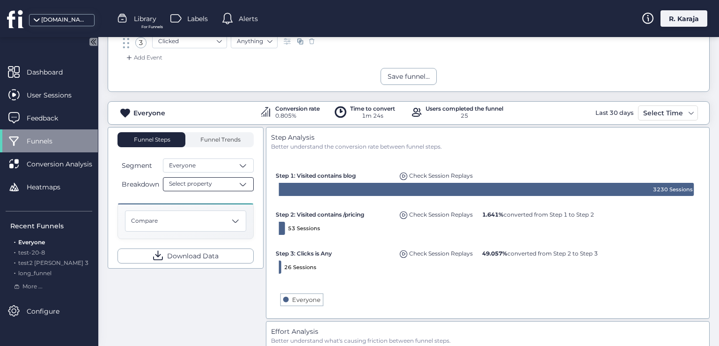
click at [217, 183] on div "Select property" at bounding box center [208, 184] width 91 height 14
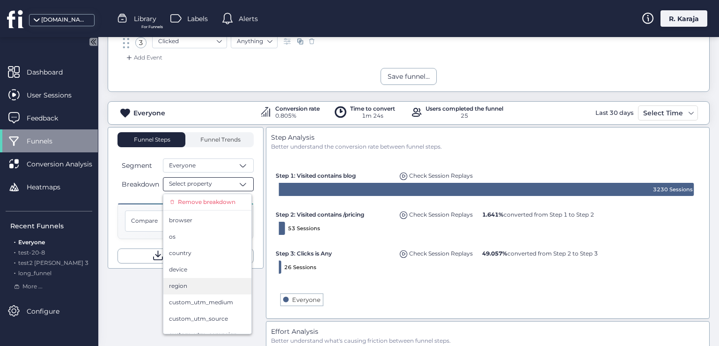
scroll to position [42, 0]
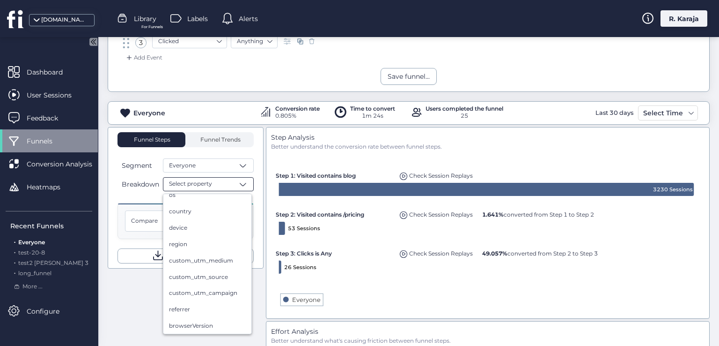
click at [130, 299] on div "Funnel Steps Funnel Trends Segment Everyone Breakdown Select property Remove br…" at bounding box center [409, 318] width 602 height 382
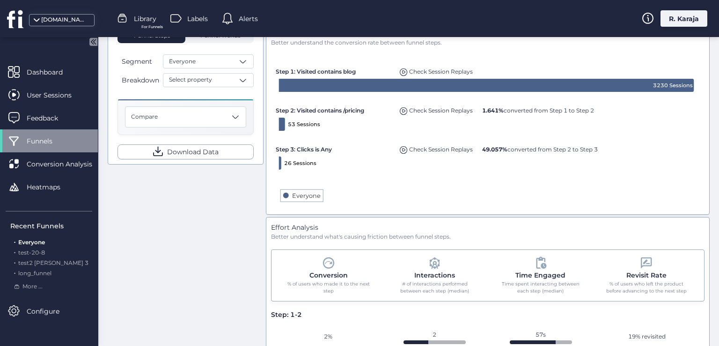
scroll to position [273, 0]
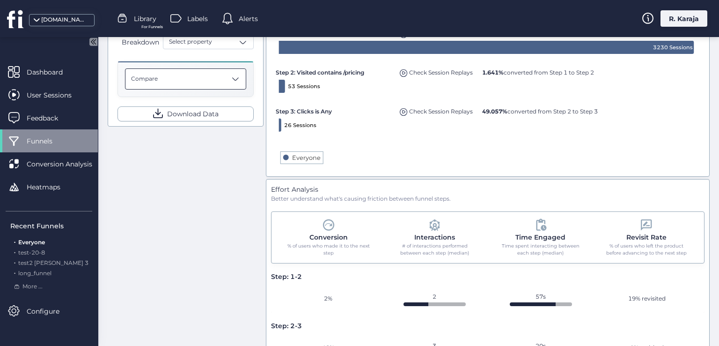
click at [205, 84] on div "Compare" at bounding box center [185, 78] width 121 height 21
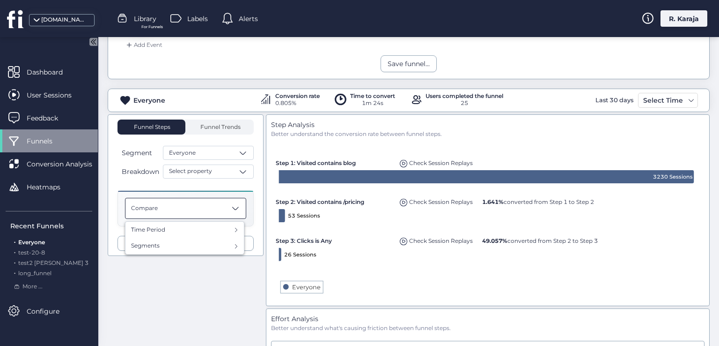
scroll to position [175, 0]
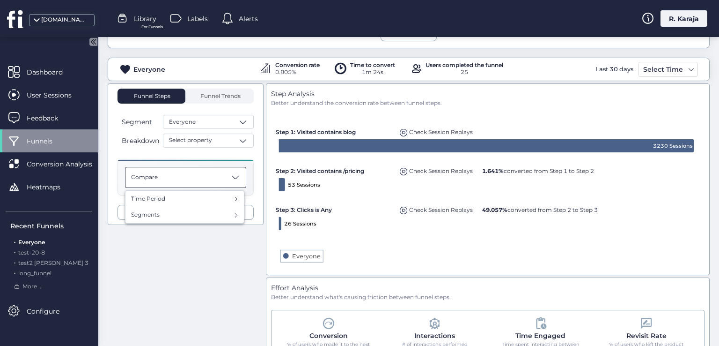
click at [211, 261] on div "Funnel Steps Funnel Trends Segment Everyone Breakdown Select property Compare T…" at bounding box center [409, 274] width 602 height 382
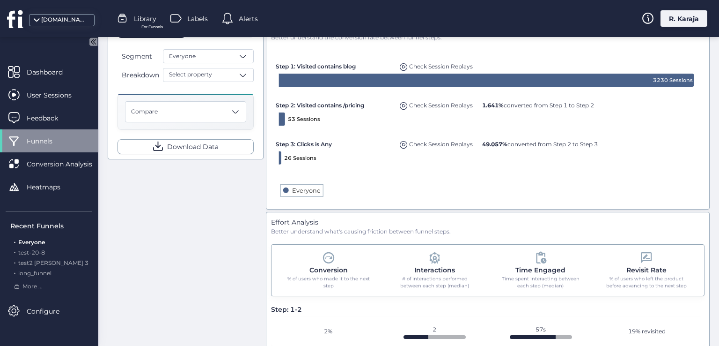
scroll to position [302, 0]
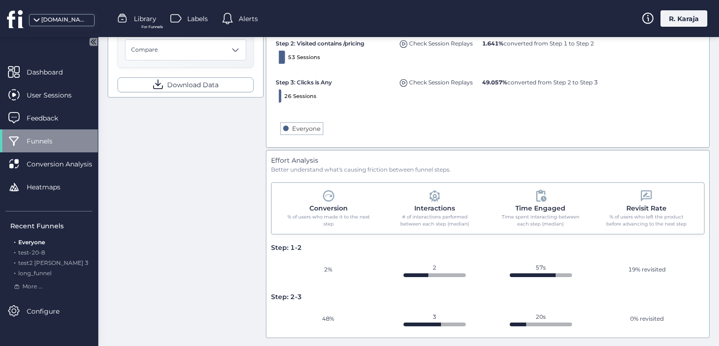
click at [637, 266] on div "19% revisited" at bounding box center [647, 269] width 104 height 11
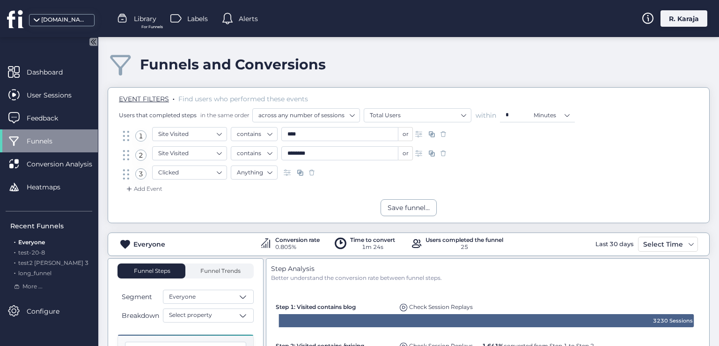
scroll to position [0, 0]
click at [333, 115] on nz-select-item "across any number of sessions" at bounding box center [307, 115] width 96 height 14
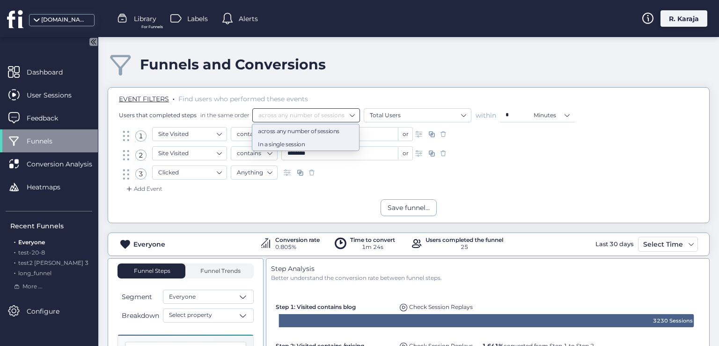
click at [284, 141] on div "In a single session" at bounding box center [306, 144] width 96 height 7
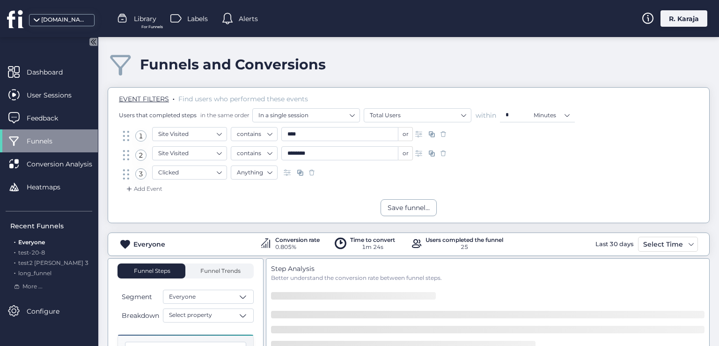
click at [260, 216] on div "EVENT FILTERS . Find users who performed these events Users that completed step…" at bounding box center [409, 155] width 602 height 136
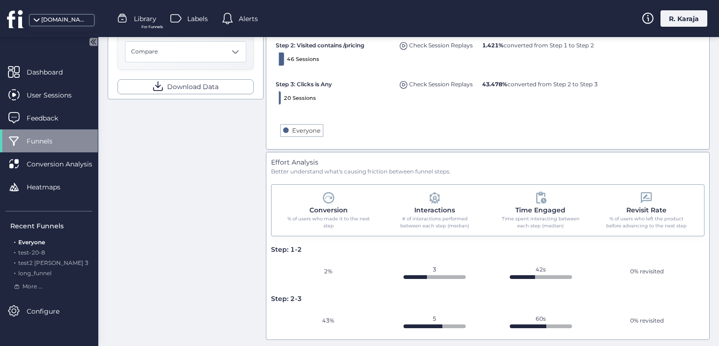
scroll to position [302, 0]
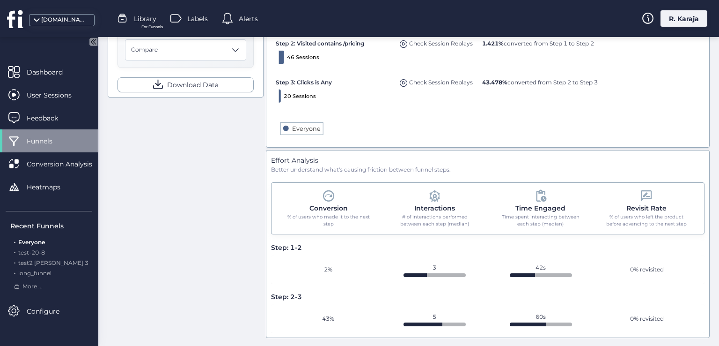
drag, startPoint x: 641, startPoint y: 262, endPoint x: 640, endPoint y: 271, distance: 8.9
click at [647, 270] on div "2% 3 42s 0% revisited" at bounding box center [488, 269] width 434 height 28
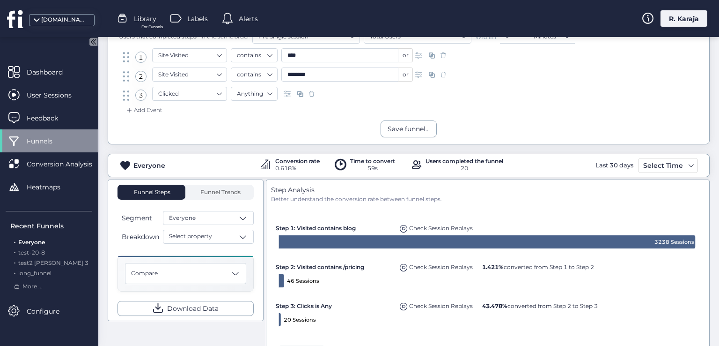
scroll to position [76, 0]
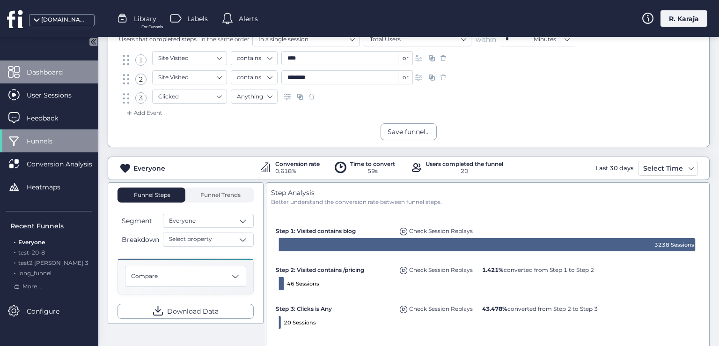
click at [50, 66] on div "Dashboard" at bounding box center [49, 71] width 98 height 23
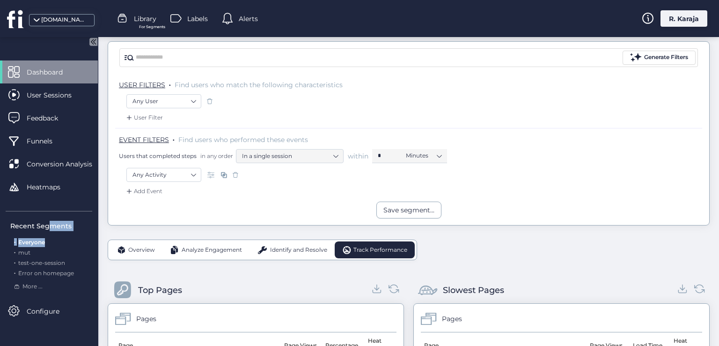
click at [52, 247] on div "Recent Segments . Everyone . mut . test-one-session . Error on homepage More ..." at bounding box center [49, 251] width 87 height 80
click at [141, 245] on span "Overview" at bounding box center [141, 249] width 27 height 9
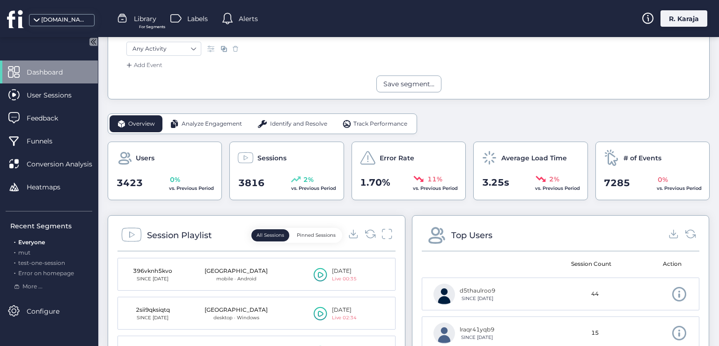
scroll to position [205, 0]
